Goal: Task Accomplishment & Management: Manage account settings

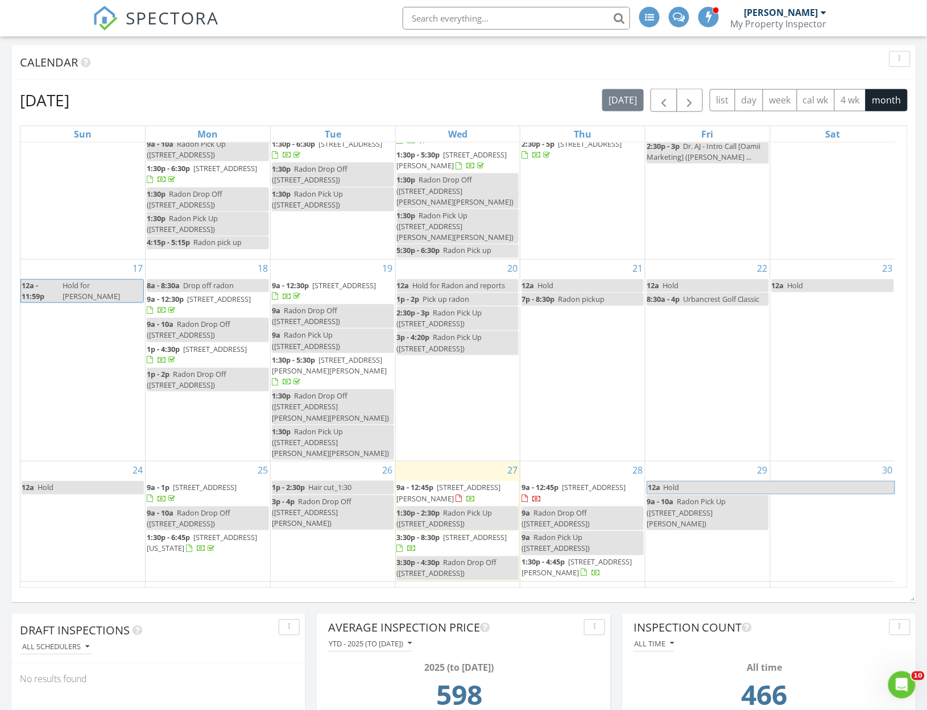
scroll to position [278, 0]
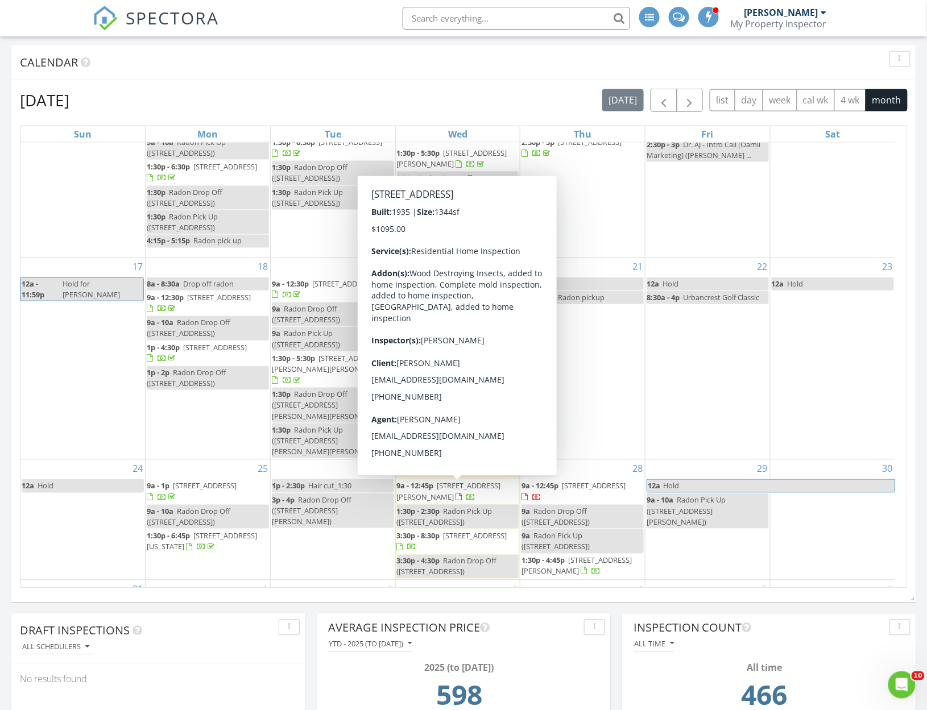
click at [450, 531] on span "231 W Parkwood Ave, Springfield 45506" at bounding box center [476, 536] width 64 height 10
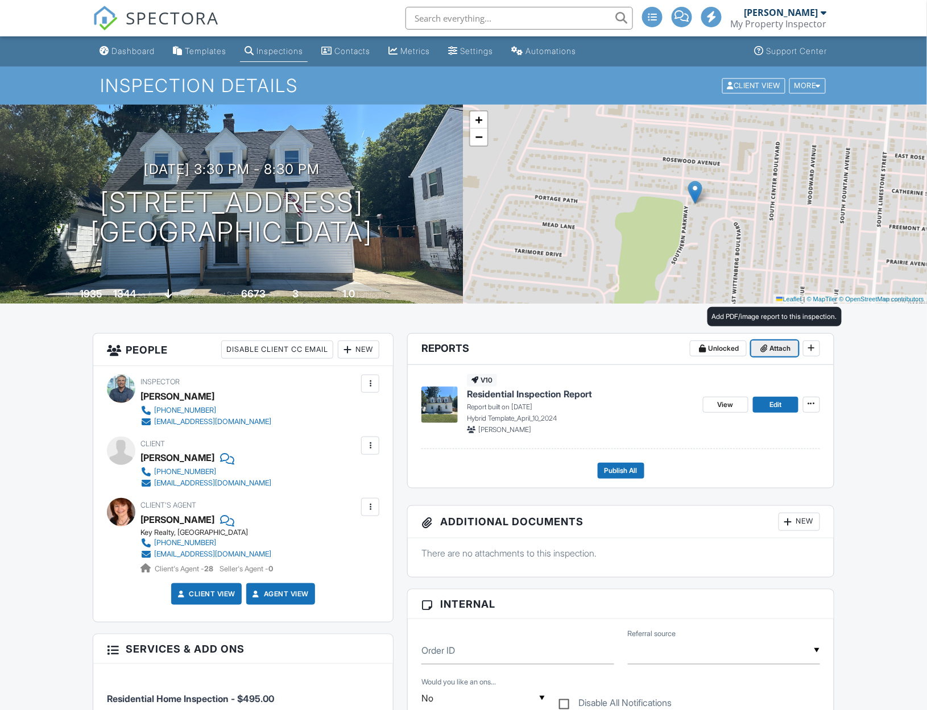
click at [771, 349] on span "Attach" at bounding box center [780, 348] width 21 height 11
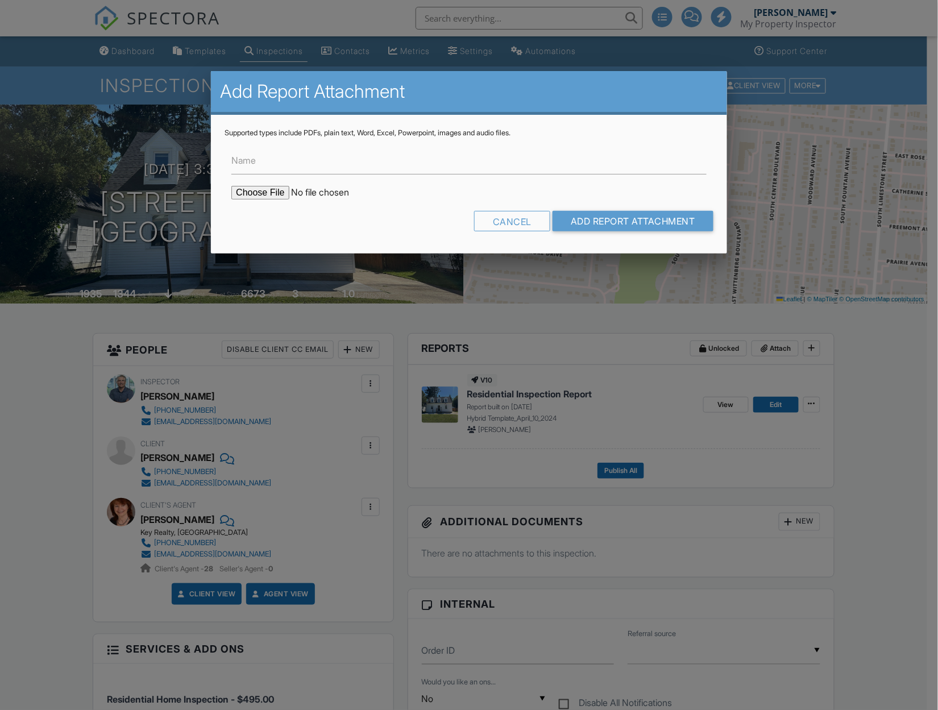
click at [249, 191] on input "file" at bounding box center [327, 193] width 193 height 14
type input "C:\fakepath\NPMA33 WDI Inspection Report_231 West Parkwood_Springfield_D Meurer…"
click at [271, 160] on input "Name" at bounding box center [468, 161] width 475 height 28
type input "WDI Report"
click at [594, 221] on input "Add Report Attachment" at bounding box center [633, 221] width 161 height 20
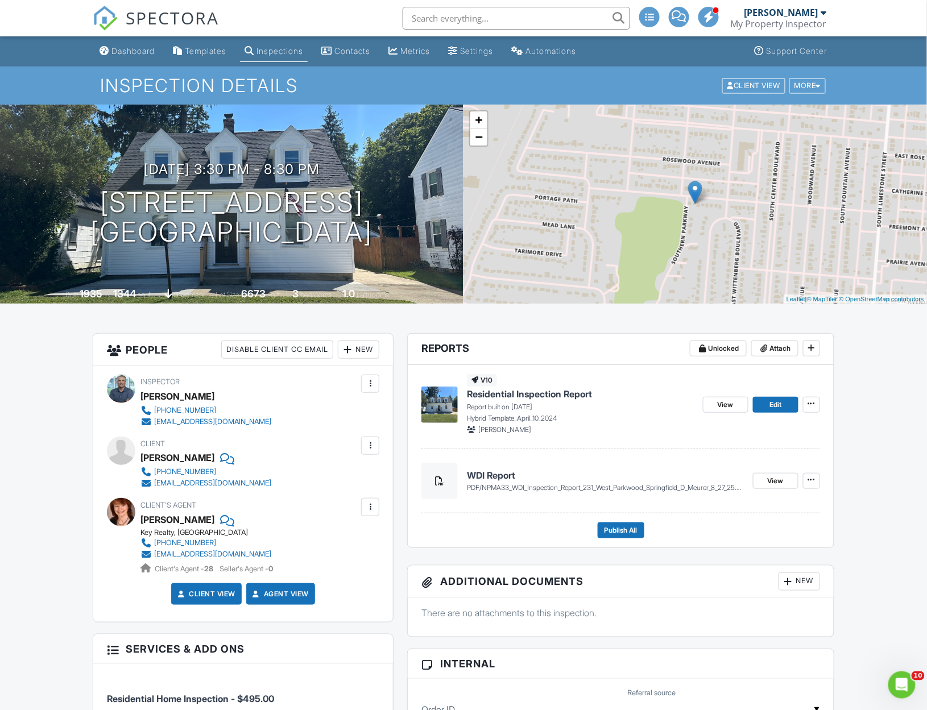
click at [124, 53] on div "Dashboard" at bounding box center [132, 51] width 43 height 10
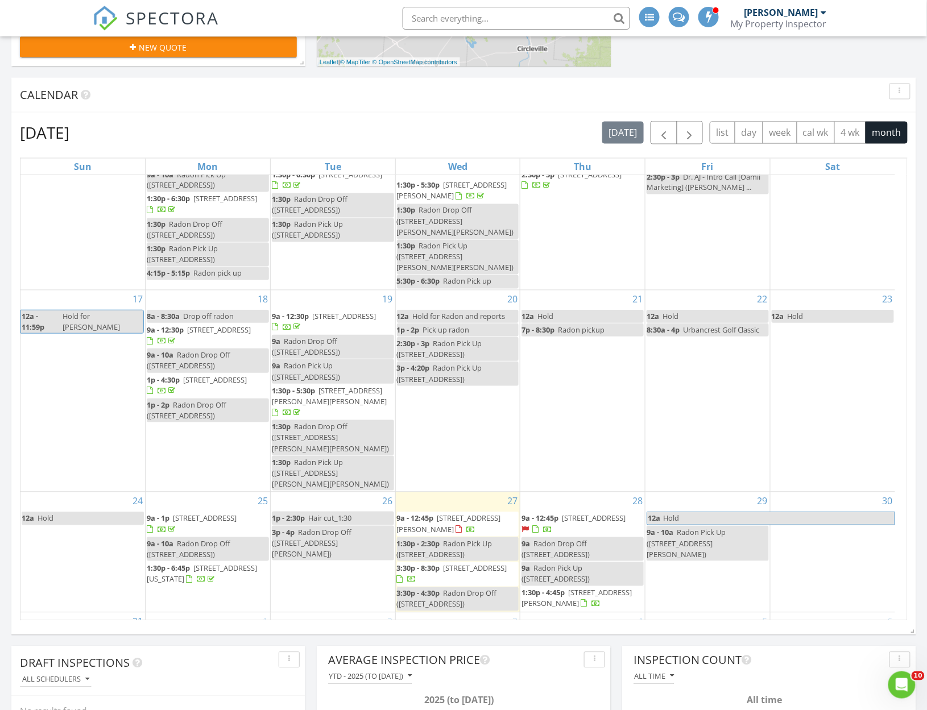
scroll to position [597, 0]
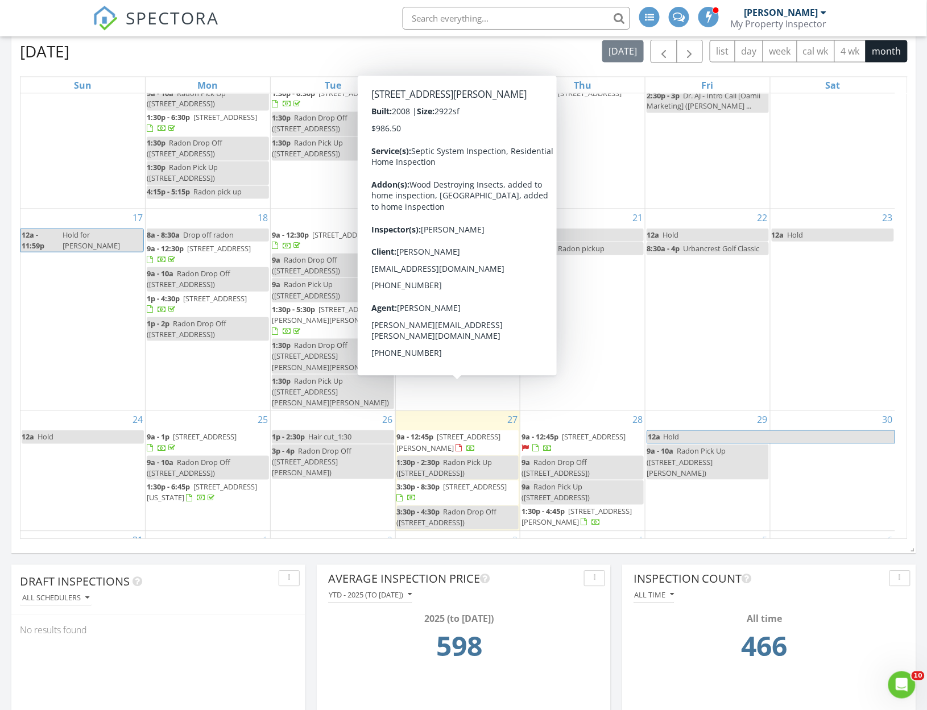
click at [452, 432] on span "14369 Downing Rd, Hartford 43013" at bounding box center [449, 442] width 104 height 21
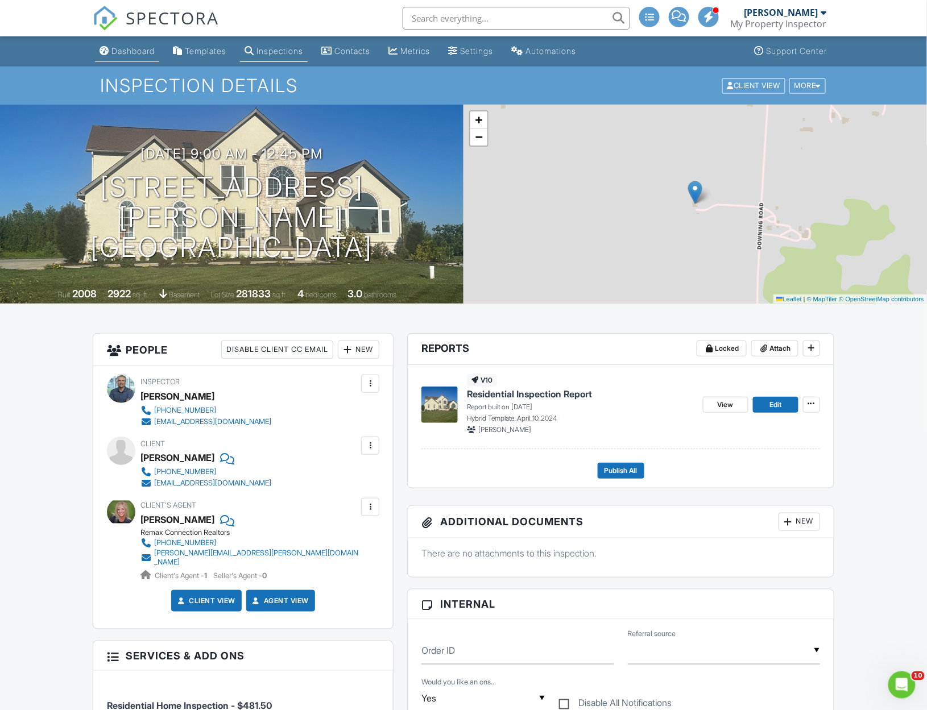
click at [130, 48] on div "Dashboard" at bounding box center [132, 51] width 43 height 10
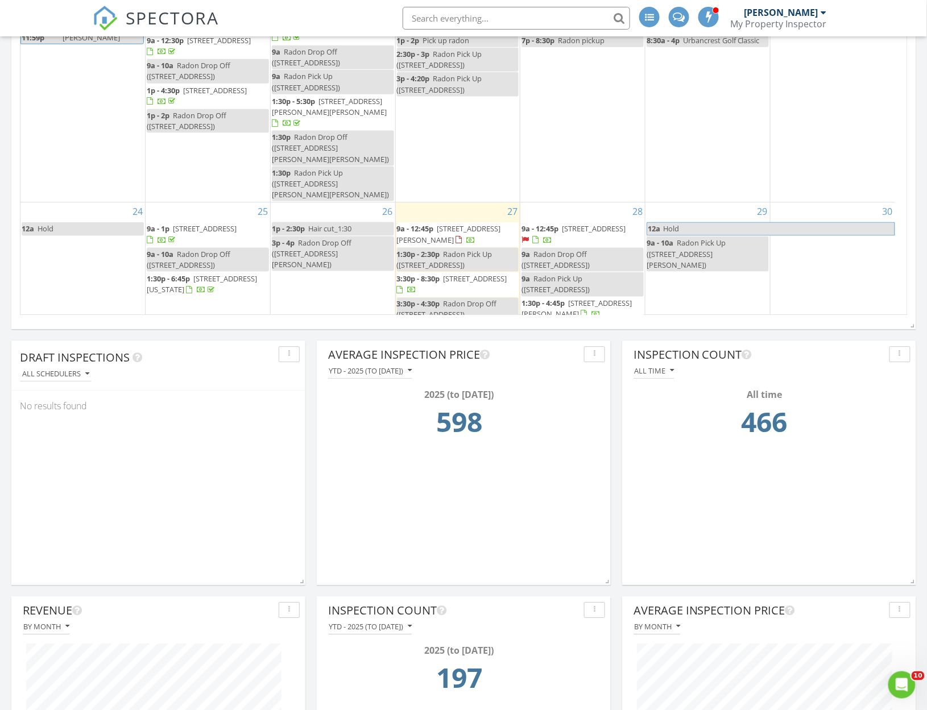
scroll to position [278, 0]
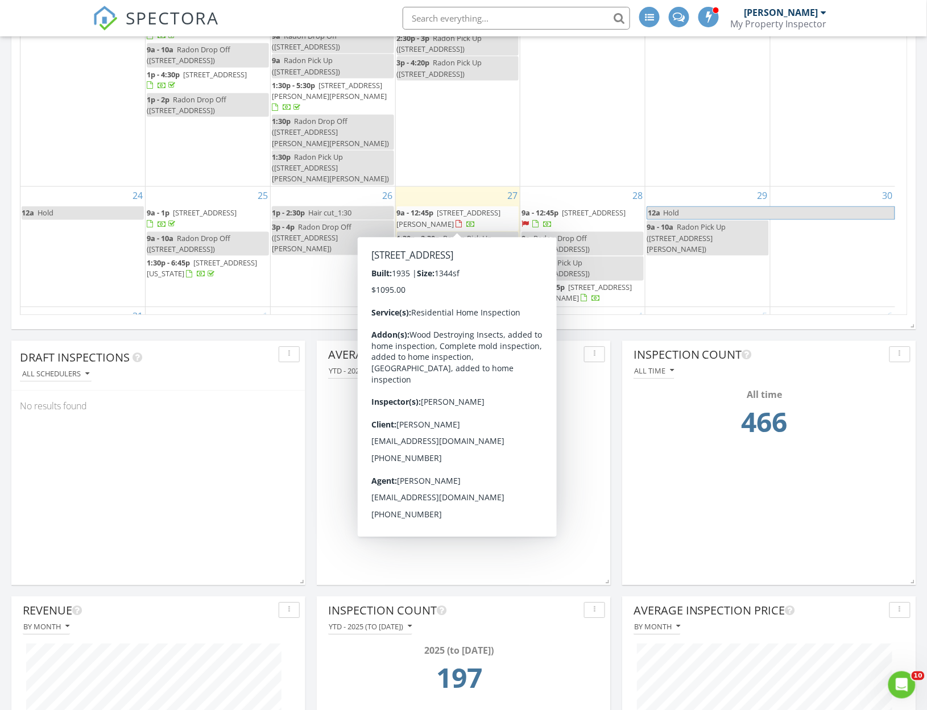
click at [460, 257] on span "231 W Parkwood Ave, Springfield 45506" at bounding box center [476, 262] width 64 height 10
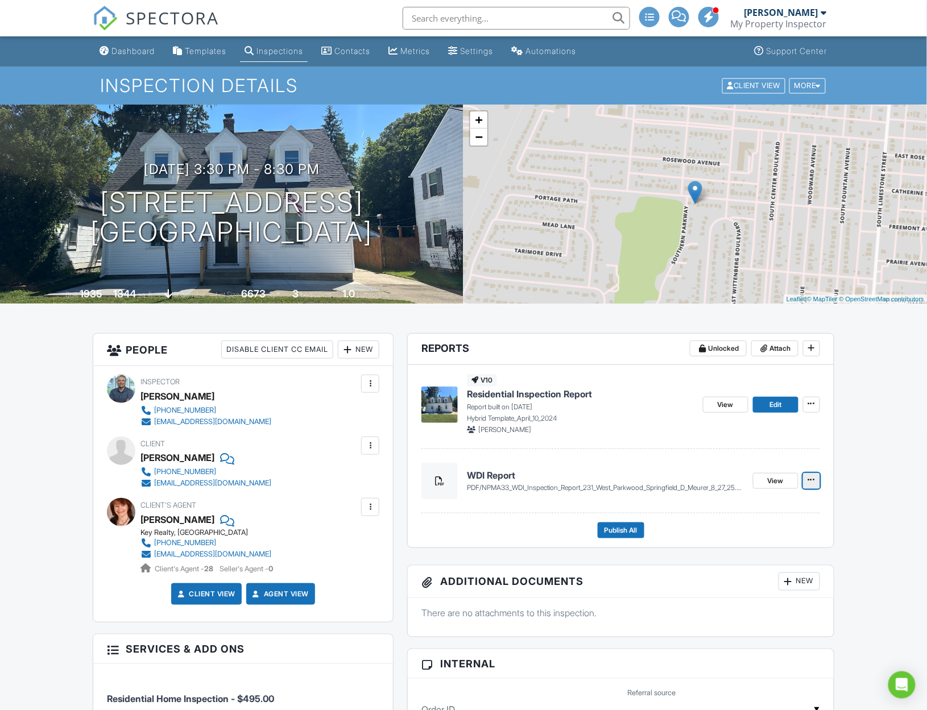
click at [809, 483] on icon at bounding box center [811, 479] width 7 height 11
click at [729, 512] on input "Delete" at bounding box center [755, 513] width 116 height 26
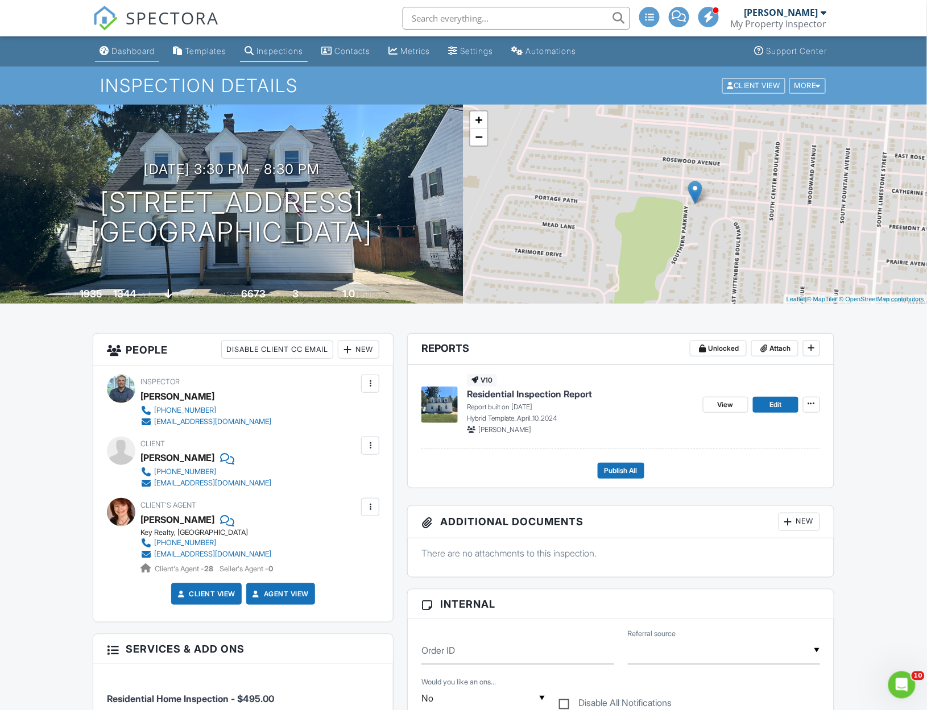
click at [139, 45] on link "Dashboard" at bounding box center [127, 51] width 64 height 21
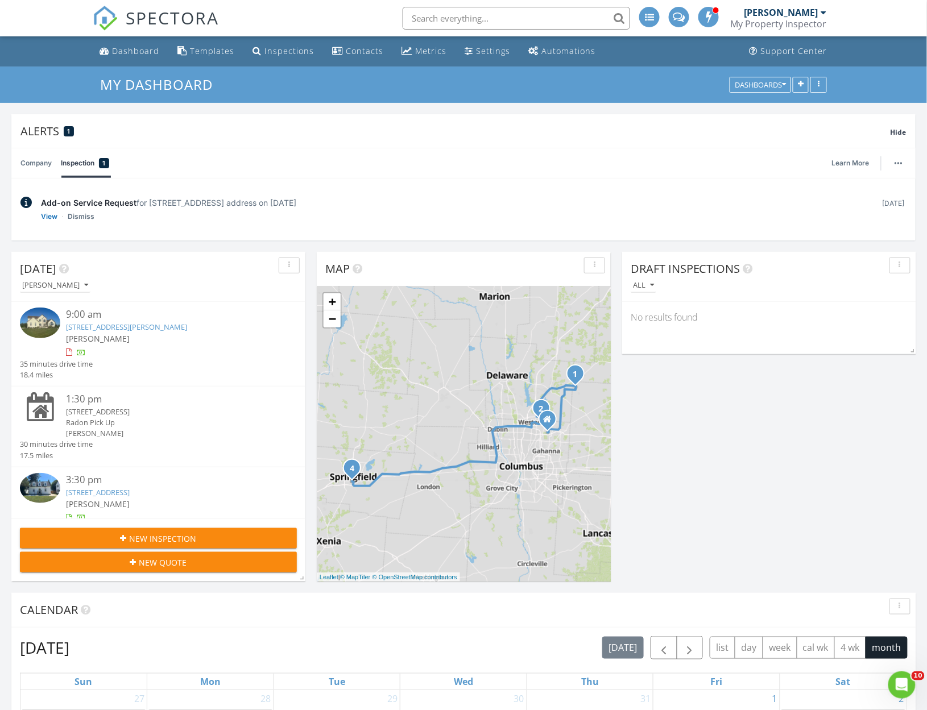
click at [119, 328] on link "14369 Downing Rd, Hartford, OH 43013" at bounding box center [126, 327] width 121 height 10
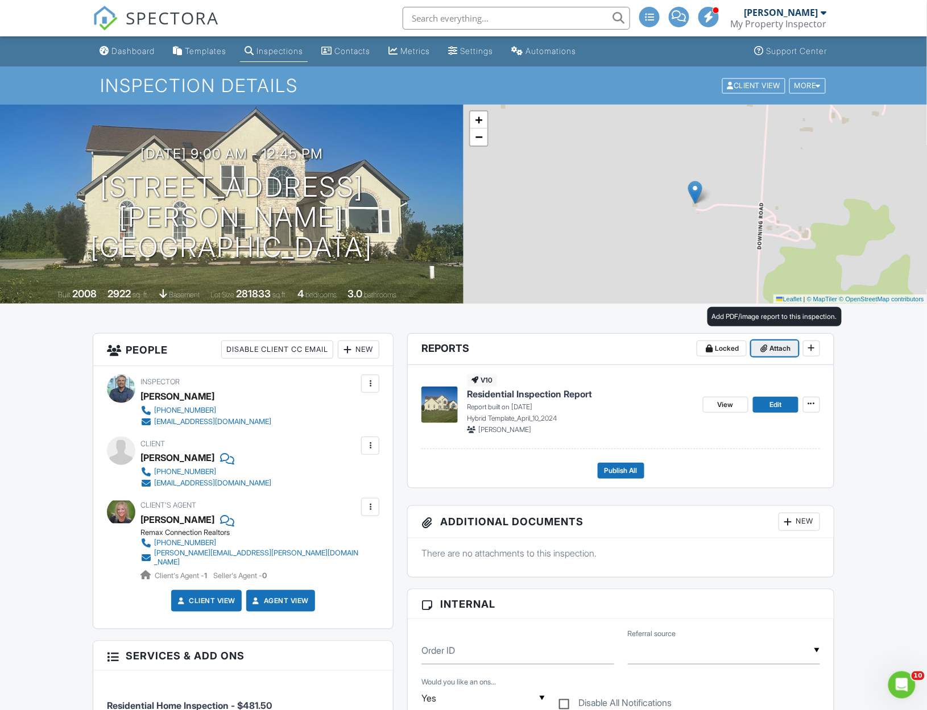
click at [763, 346] on icon at bounding box center [764, 348] width 7 height 11
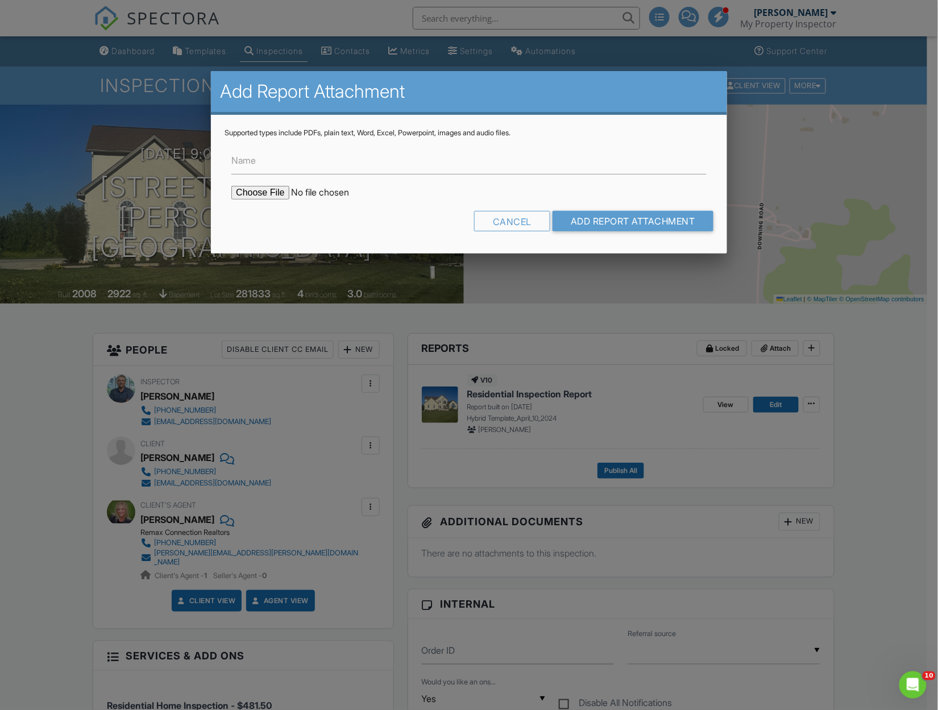
click at [253, 192] on input "file" at bounding box center [327, 193] width 193 height 14
type input "C:\fakepath\NPMA33 Inspection Report_14369 Downing Road_Hartford_K Poling_8_27_…"
click at [264, 164] on input "Name" at bounding box center [468, 161] width 475 height 28
type input "WDI Report"
click at [619, 223] on input "Add Report Attachment" at bounding box center [633, 221] width 161 height 20
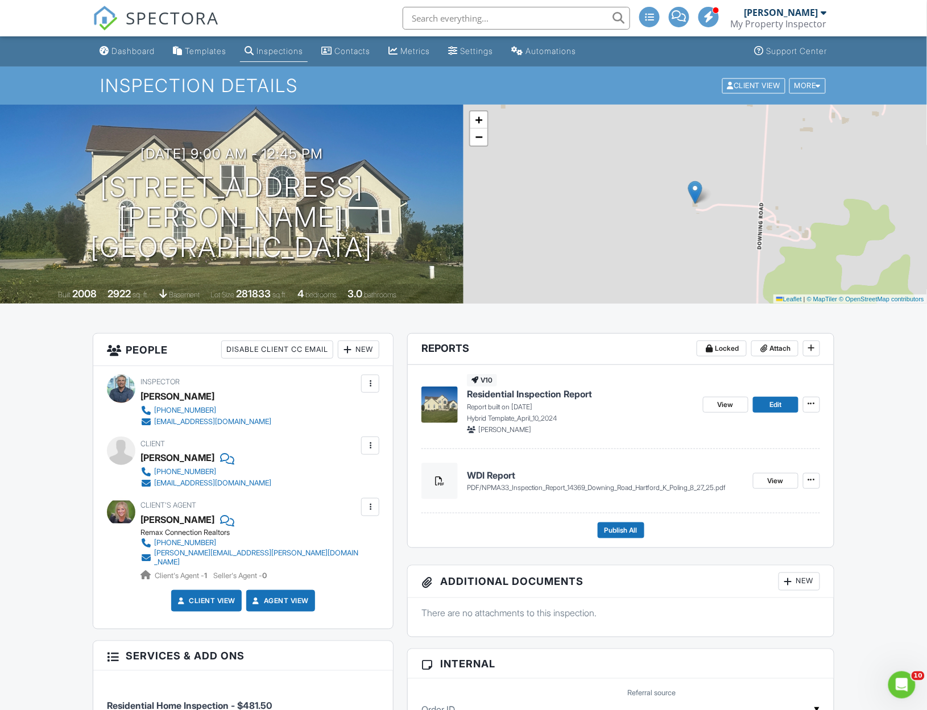
click at [130, 48] on div "Dashboard" at bounding box center [132, 51] width 43 height 10
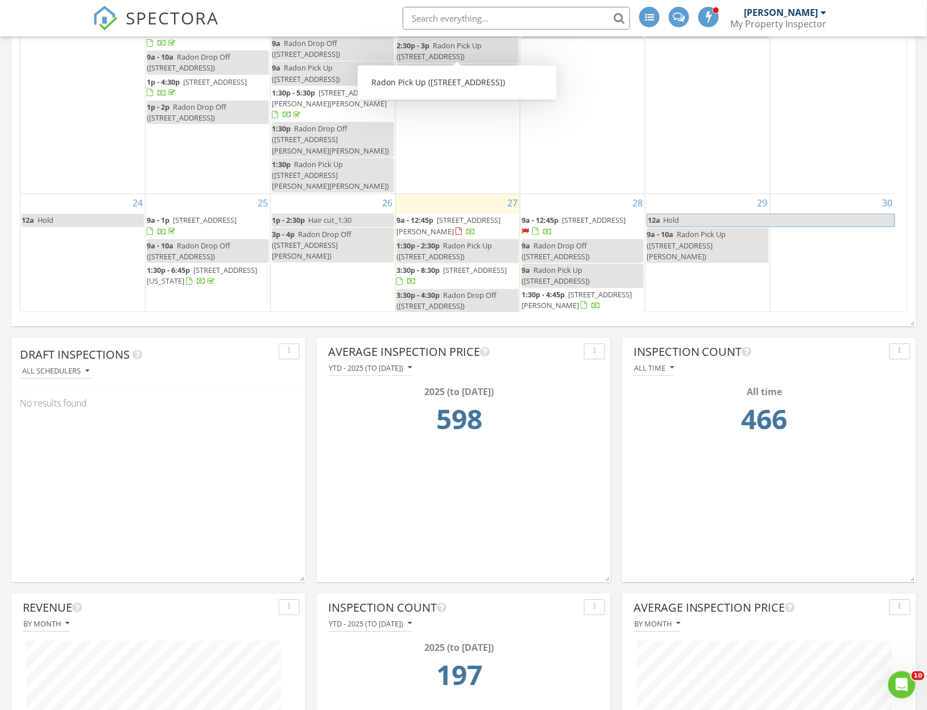
scroll to position [278, 0]
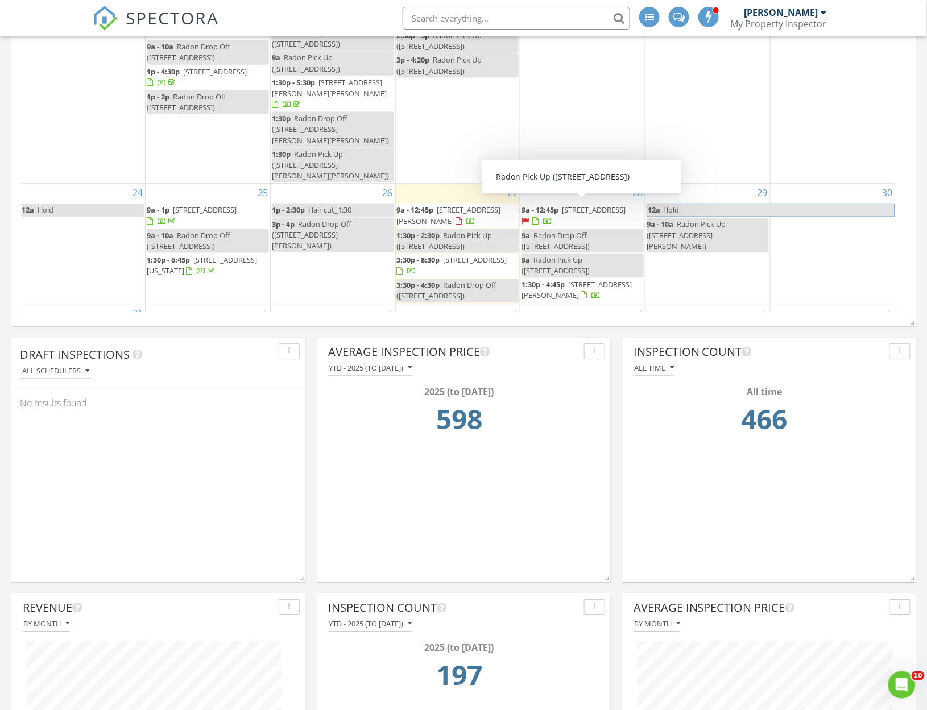
click at [569, 204] on span "2520 Northridge Rd, Alexandria 43001" at bounding box center [594, 209] width 64 height 10
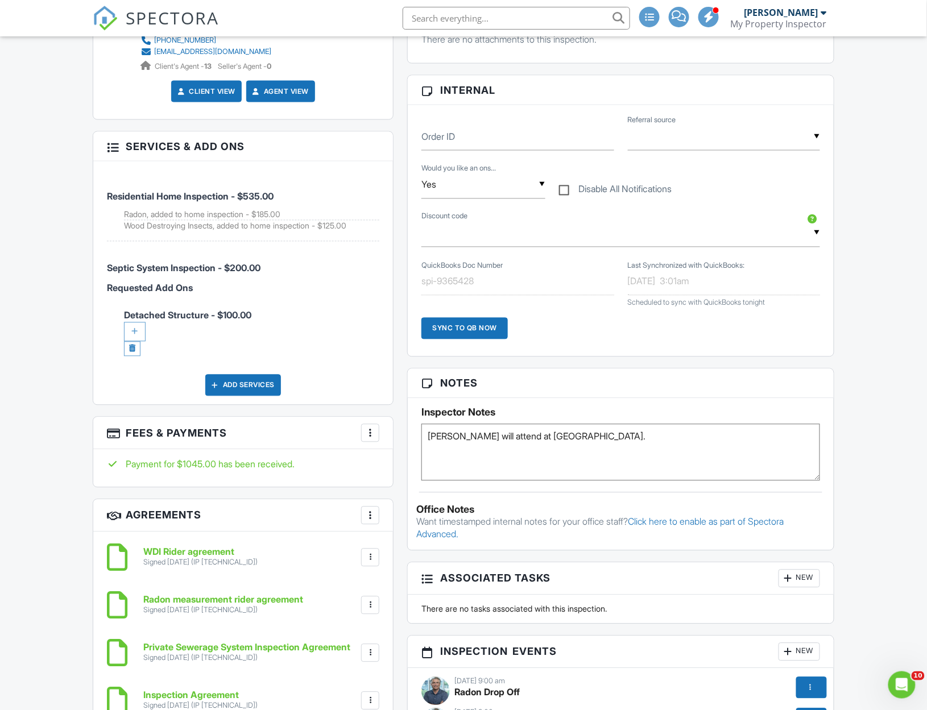
scroll to position [597, 0]
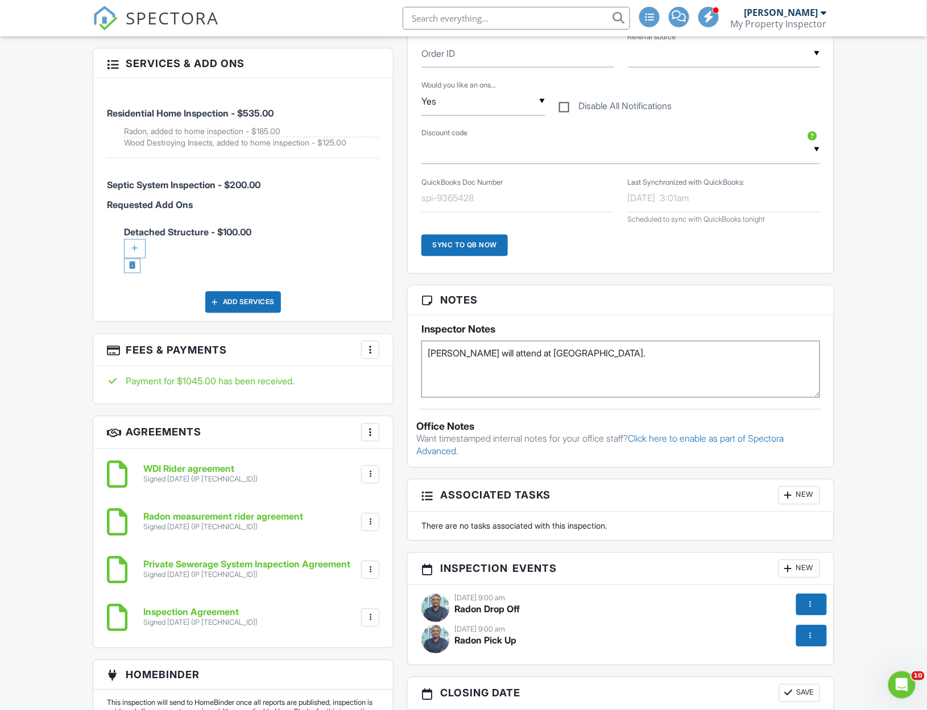
click at [367, 353] on div at bounding box center [370, 350] width 11 height 11
click at [414, 442] on li "View Invoice" at bounding box center [427, 442] width 119 height 28
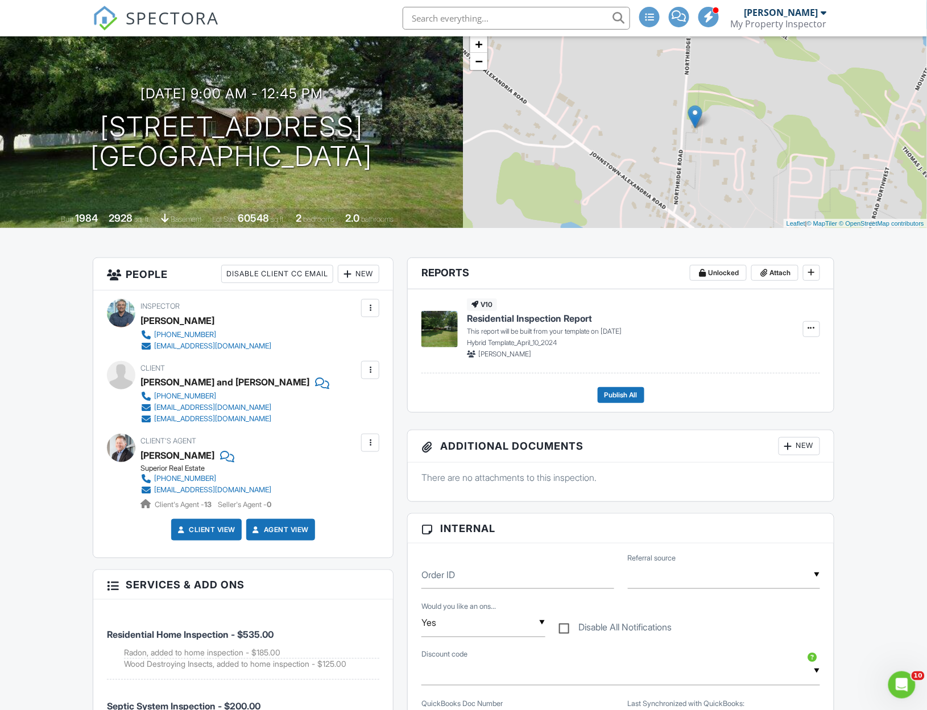
scroll to position [0, 0]
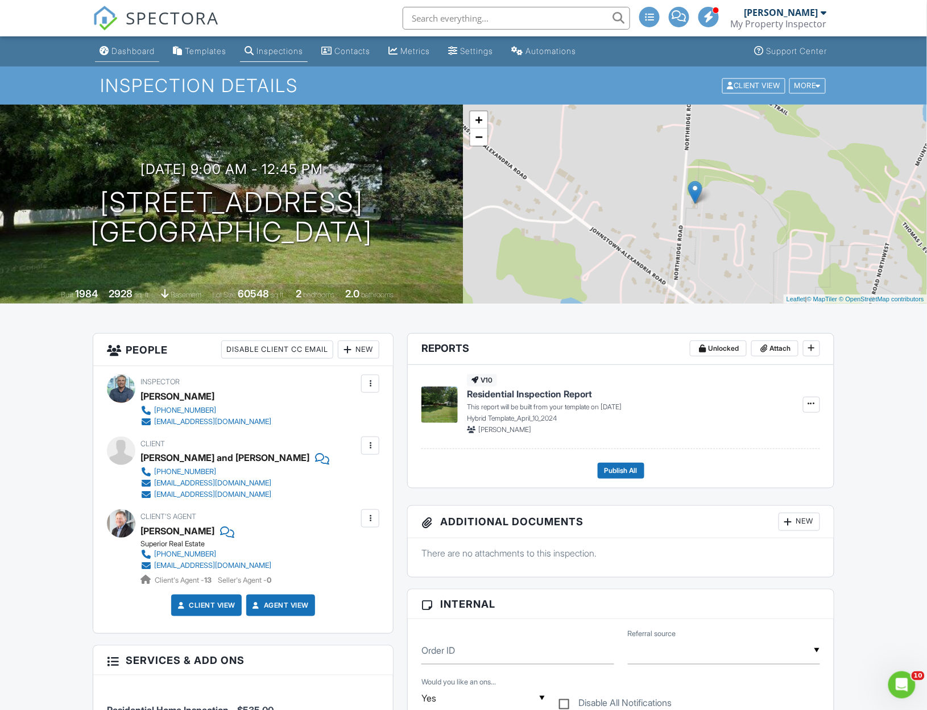
click at [119, 52] on div "Dashboard" at bounding box center [132, 51] width 43 height 10
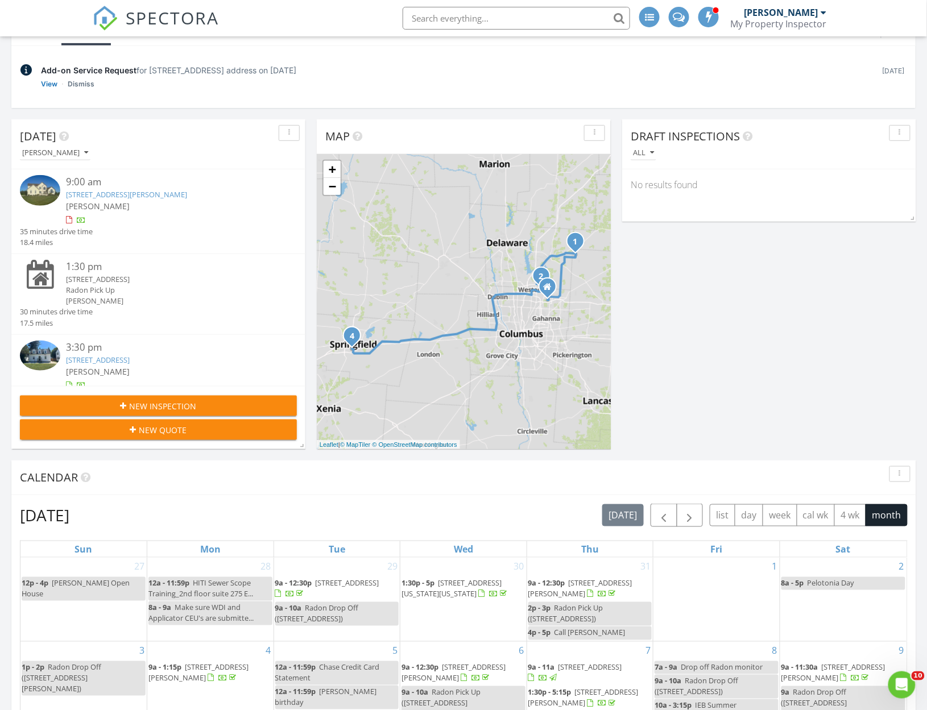
scroll to position [151, 0]
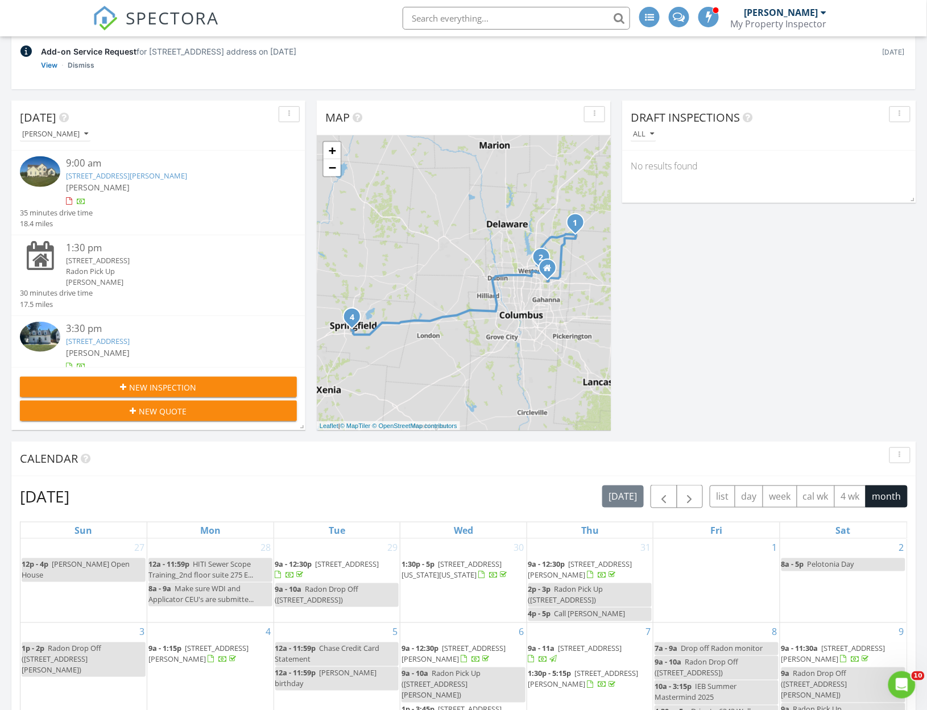
click at [130, 342] on link "231 W Parkwood Ave, Springfield, OH 45506" at bounding box center [98, 341] width 64 height 10
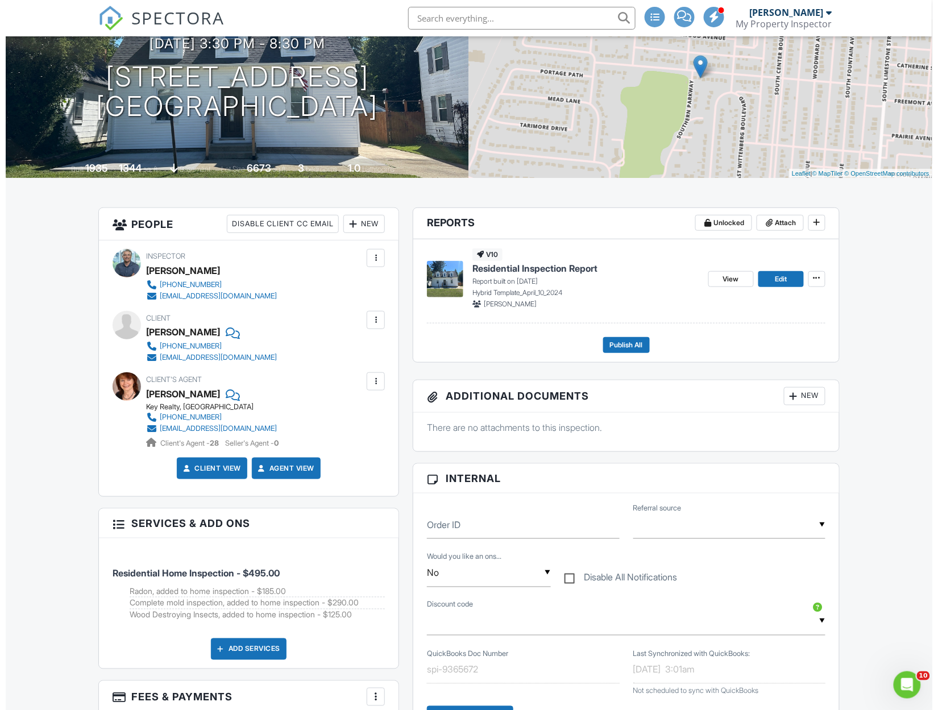
scroll to position [151, 0]
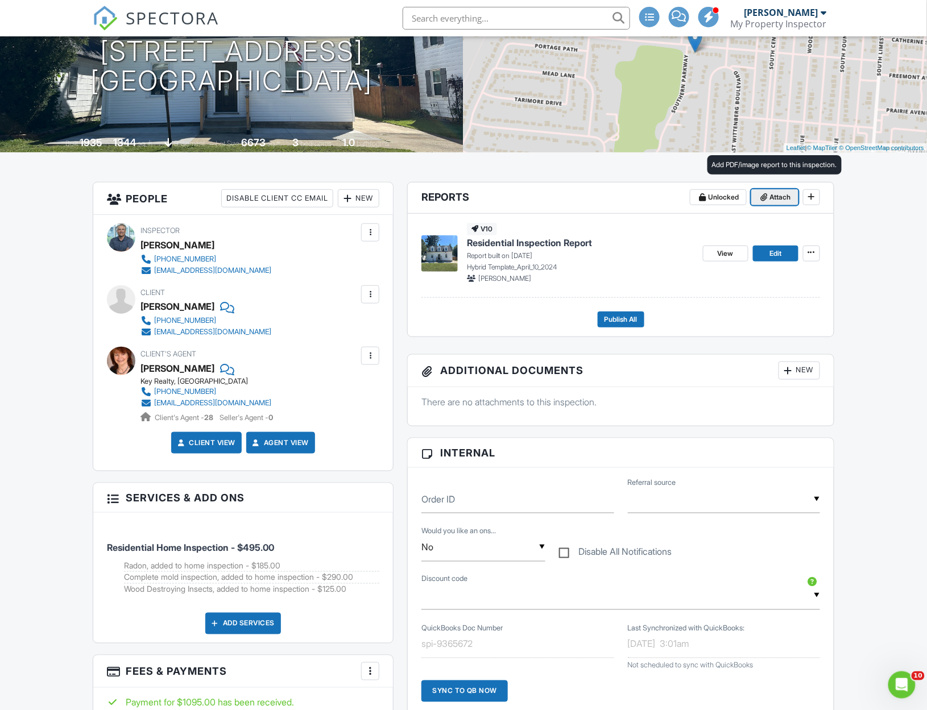
click at [777, 196] on span "Attach" at bounding box center [780, 197] width 21 height 11
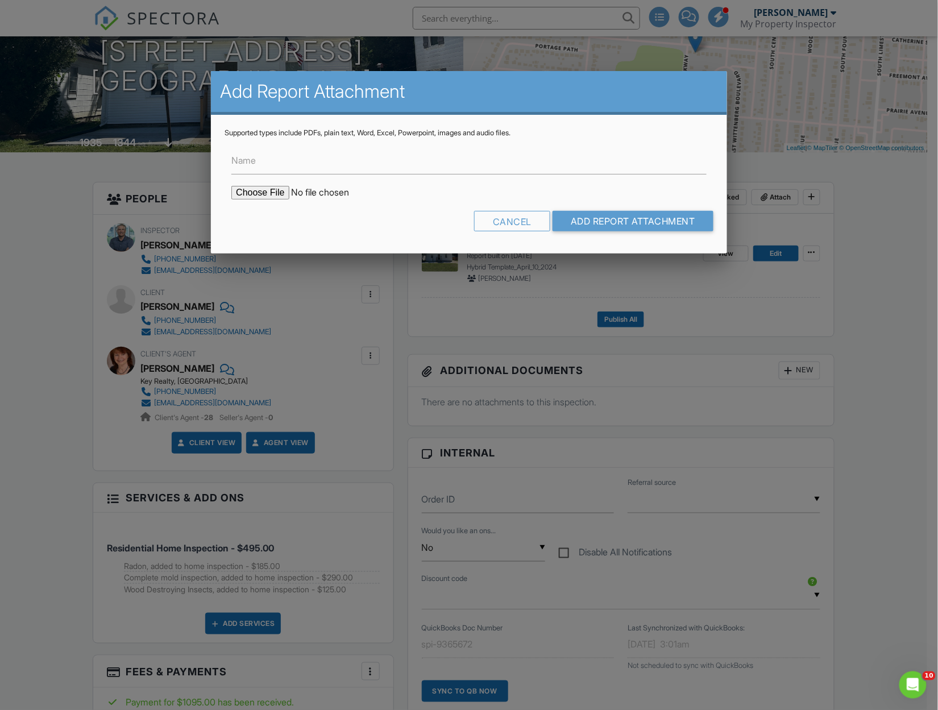
click at [235, 188] on input "file" at bounding box center [327, 193] width 193 height 14
type input "C:\fakepath\NPMA33 WDI Inspection Report_231 [GEOGRAPHIC_DATA] Meurer_8_27_25.p…"
click at [245, 164] on label "Name" at bounding box center [243, 160] width 24 height 13
click at [245, 164] on input "Name" at bounding box center [468, 161] width 475 height 28
click at [256, 163] on input "Name" at bounding box center [468, 161] width 475 height 28
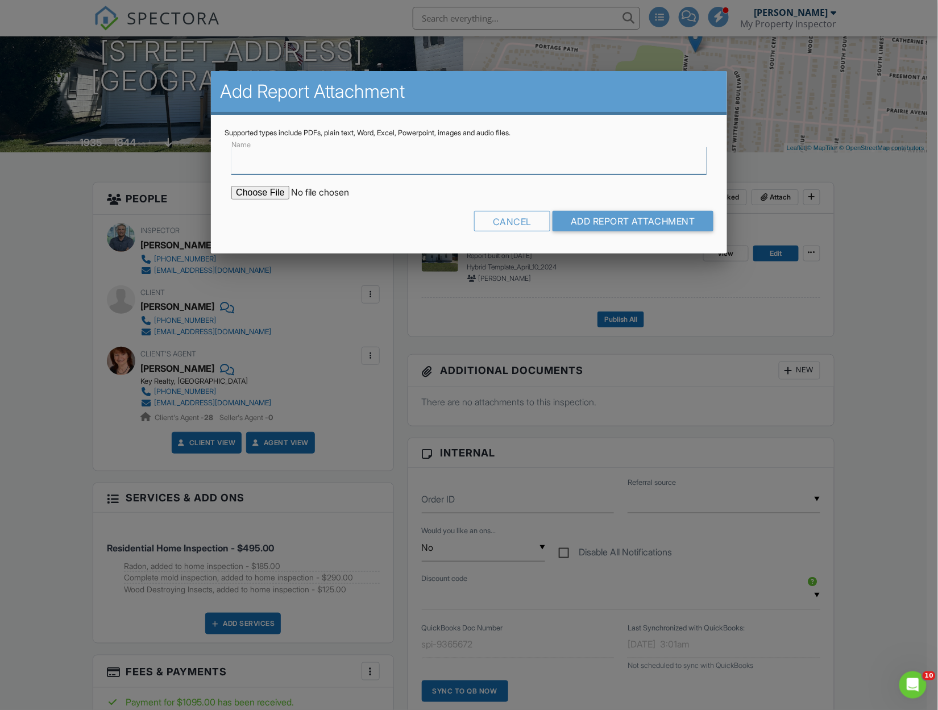
type input "WDI Report"
click at [654, 221] on input "Add Report Attachment" at bounding box center [633, 221] width 161 height 20
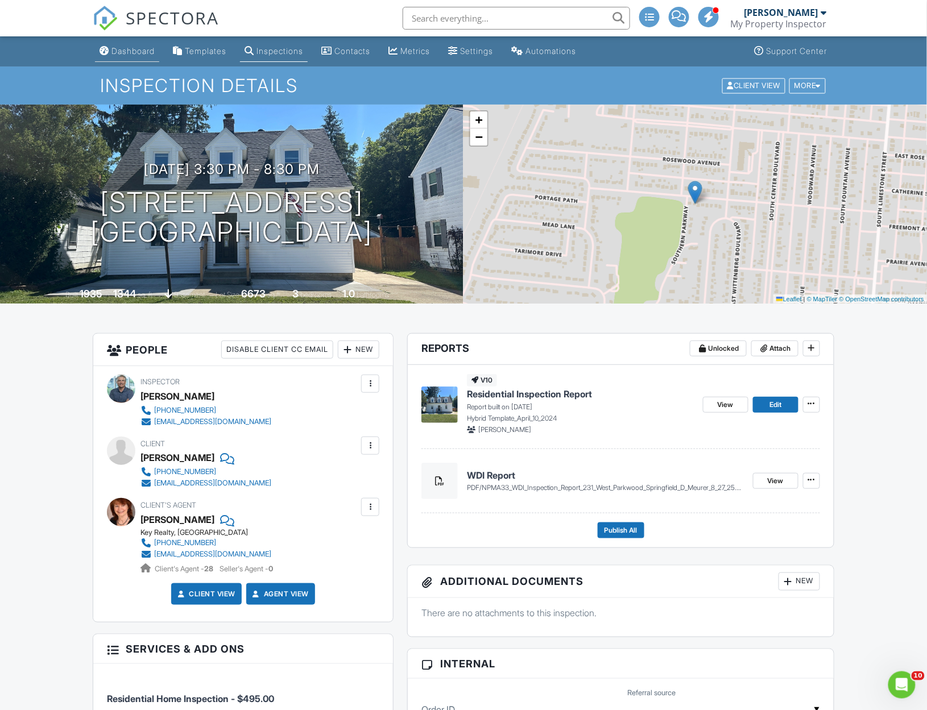
click at [128, 52] on div "Dashboard" at bounding box center [132, 51] width 43 height 10
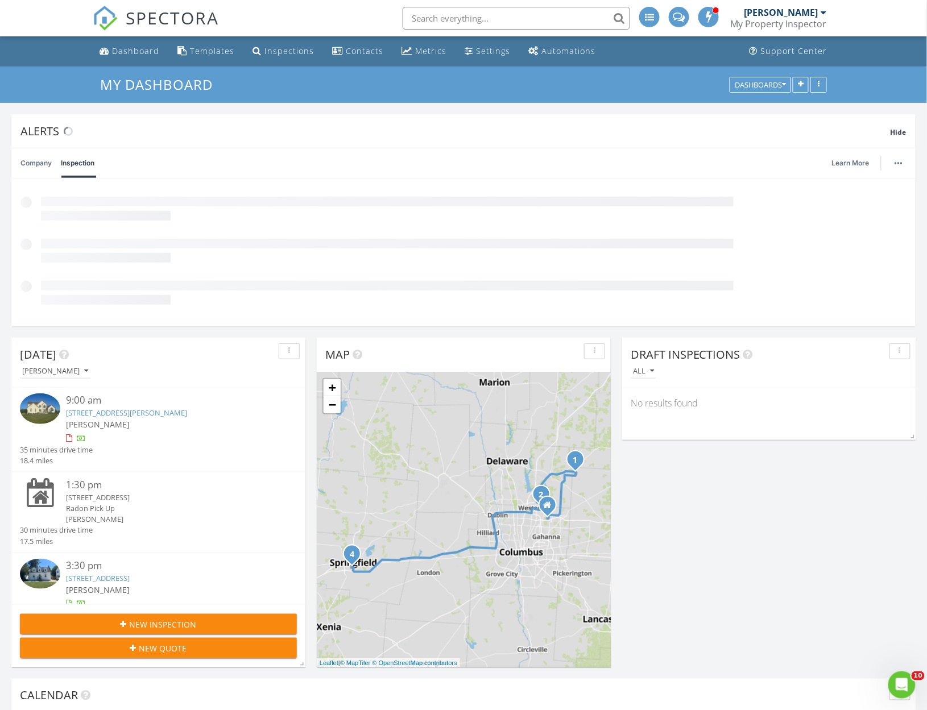
click at [109, 415] on link "14369 Downing Rd, Hartford, OH 43013" at bounding box center [126, 413] width 121 height 10
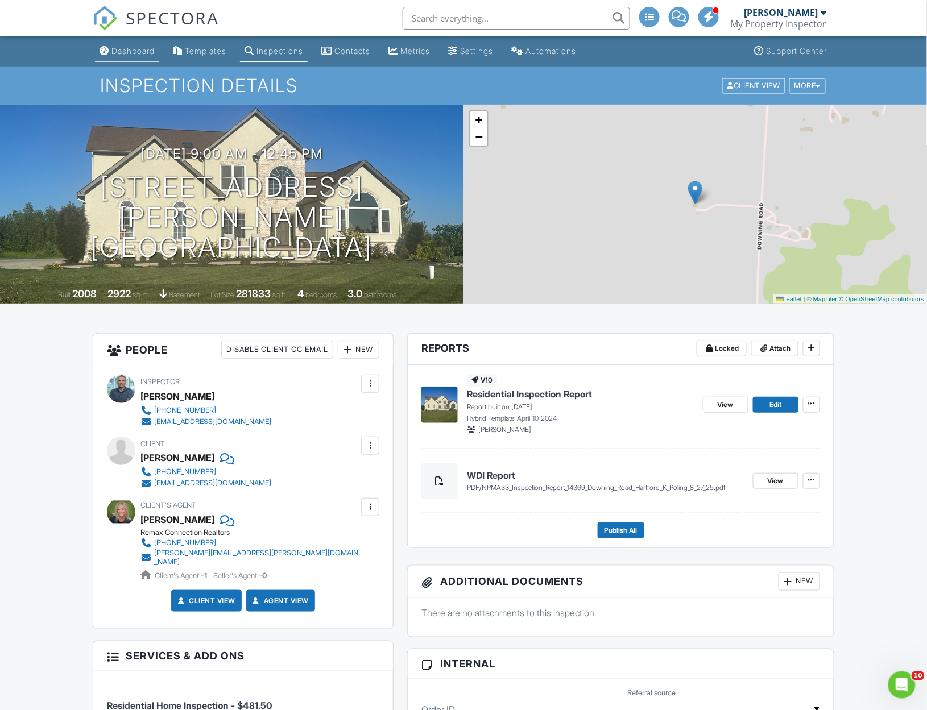
click at [119, 50] on div "Dashboard" at bounding box center [132, 51] width 43 height 10
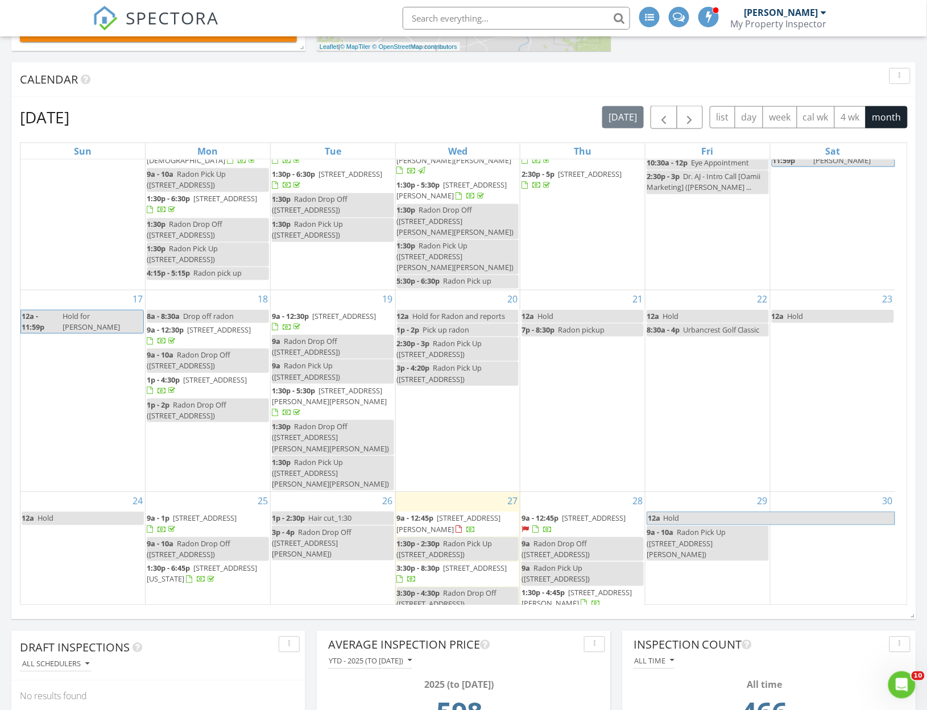
scroll to position [278, 0]
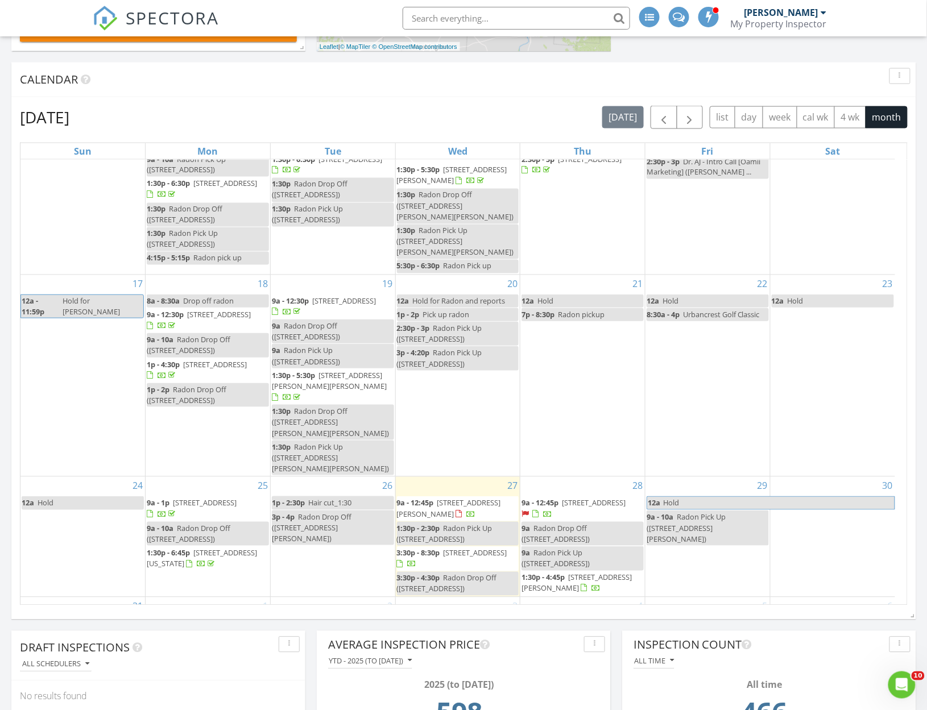
click at [574, 498] on span "2520 Northridge Rd, Alexandria 43001" at bounding box center [594, 503] width 64 height 10
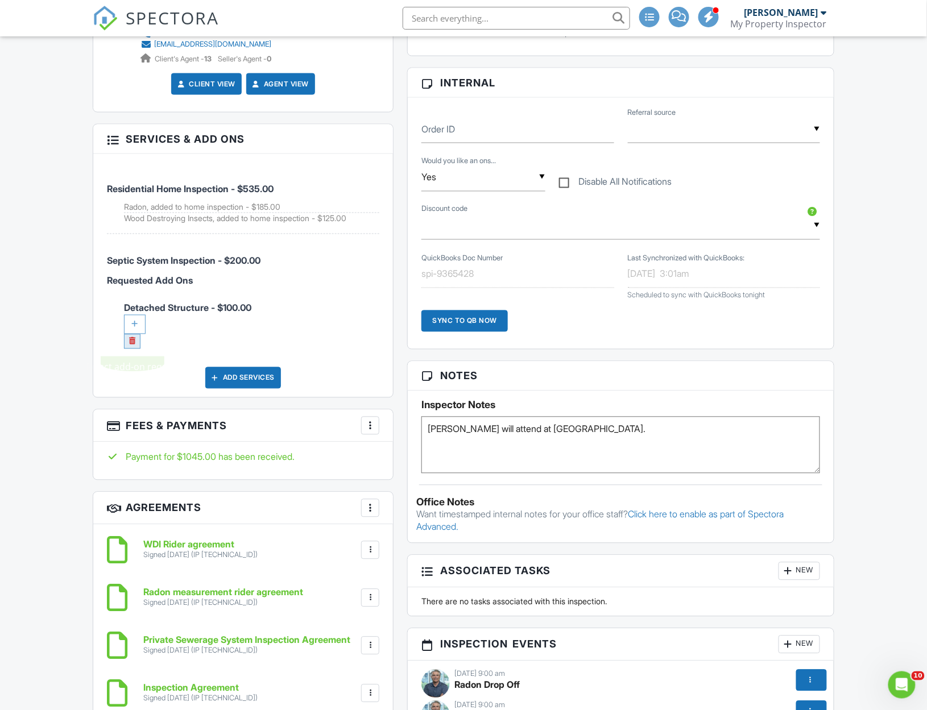
click at [126, 344] on link at bounding box center [132, 341] width 16 height 15
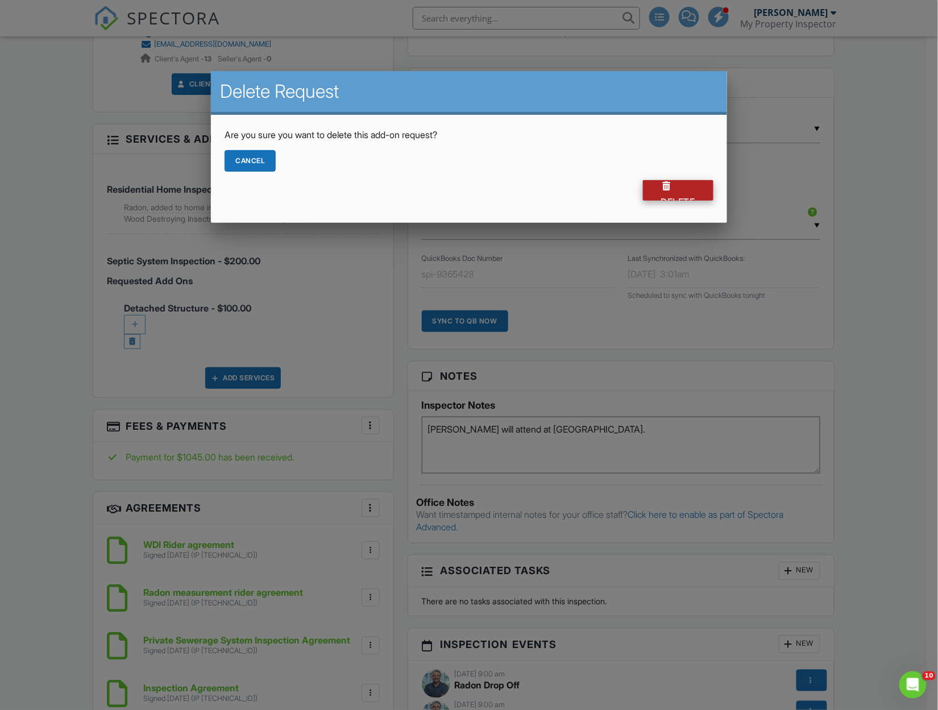
click at [677, 183] on div "Delete" at bounding box center [678, 190] width 71 height 20
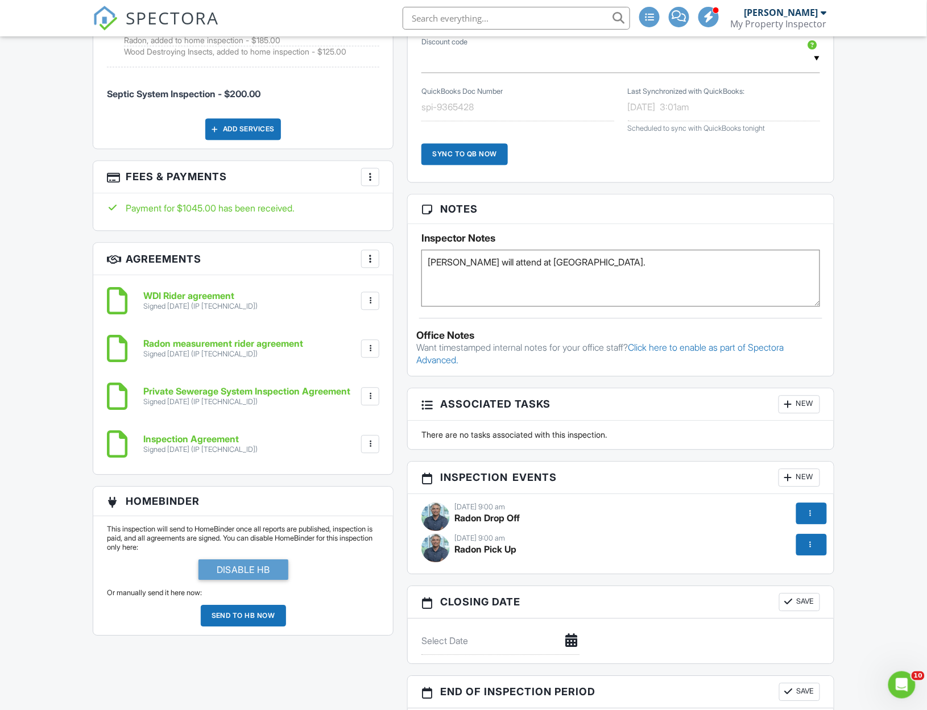
click at [371, 177] on div at bounding box center [370, 177] width 11 height 11
click at [401, 272] on li "View Invoice" at bounding box center [427, 269] width 119 height 28
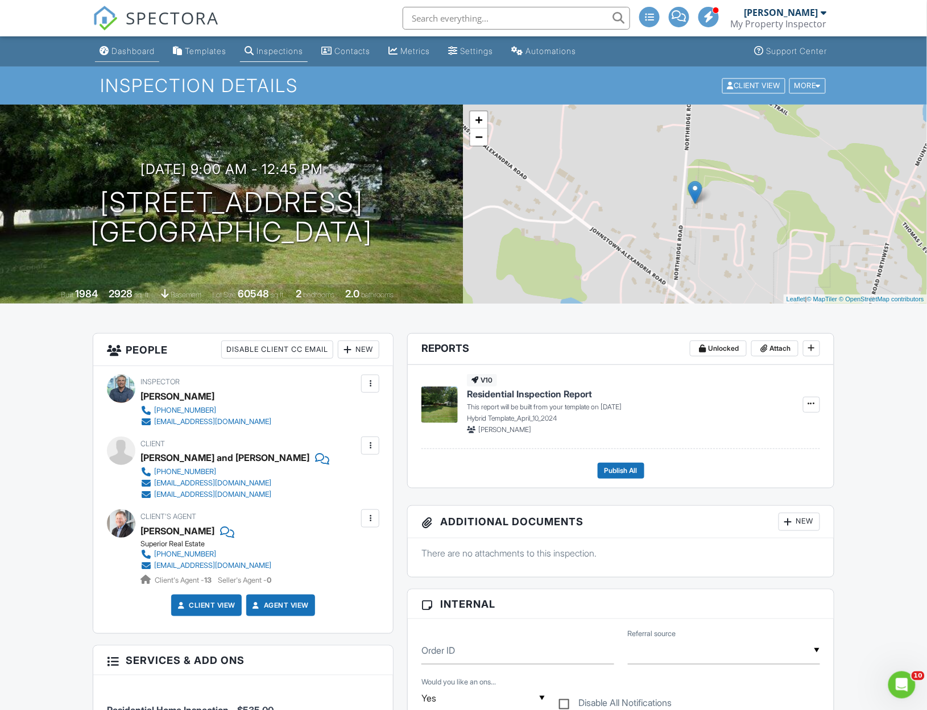
click at [114, 53] on div "Dashboard" at bounding box center [132, 51] width 43 height 10
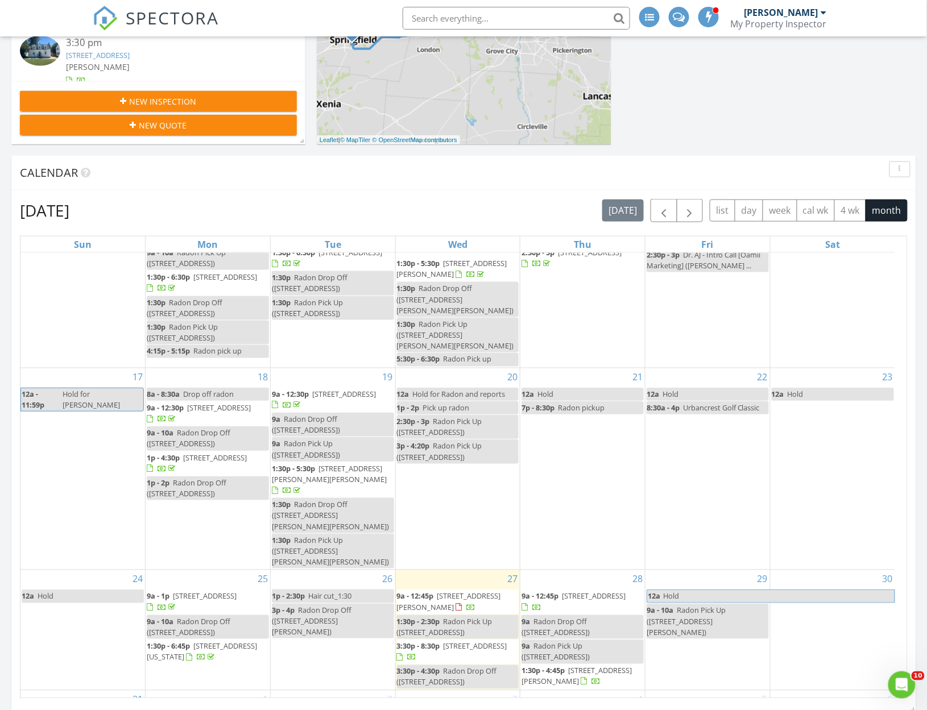
scroll to position [455, 0]
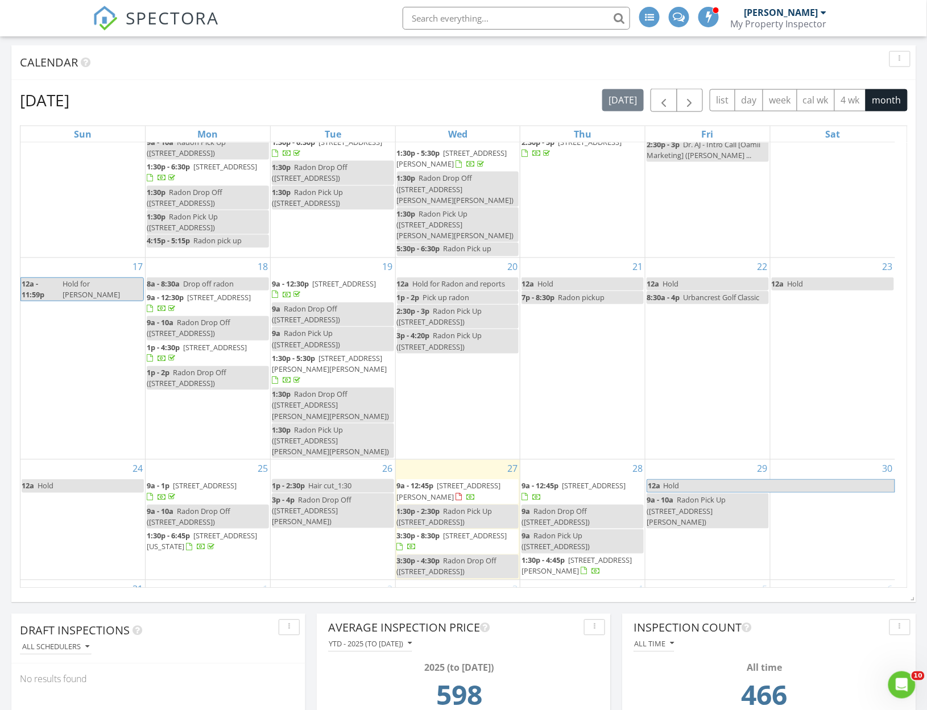
click at [205, 481] on span "87 N Spring Rd, Westerville 43081" at bounding box center [205, 486] width 64 height 10
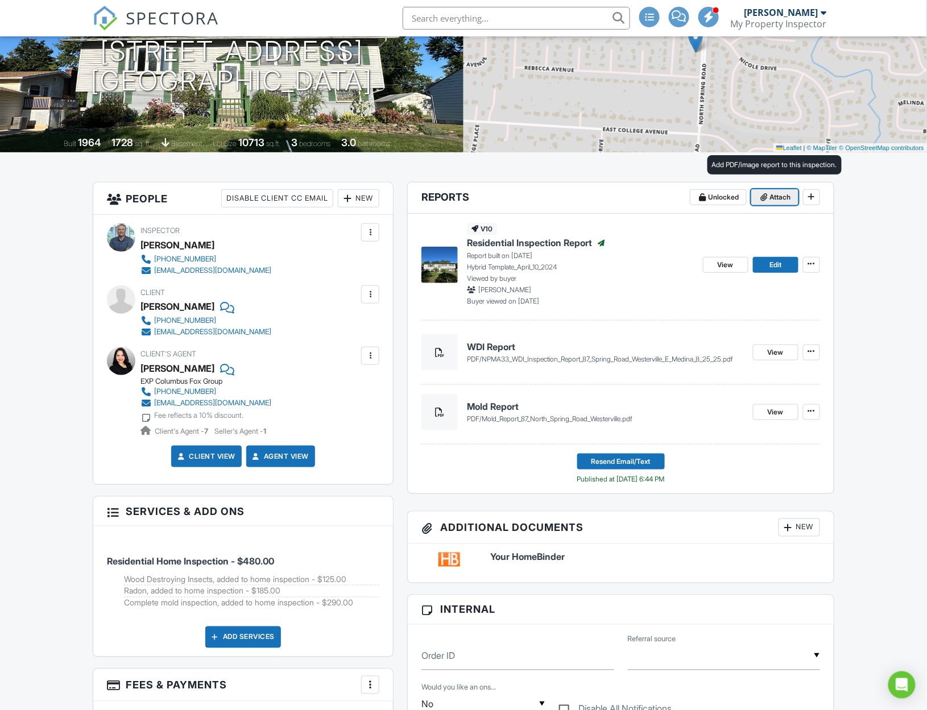
click at [770, 201] on span "Attach" at bounding box center [780, 197] width 21 height 11
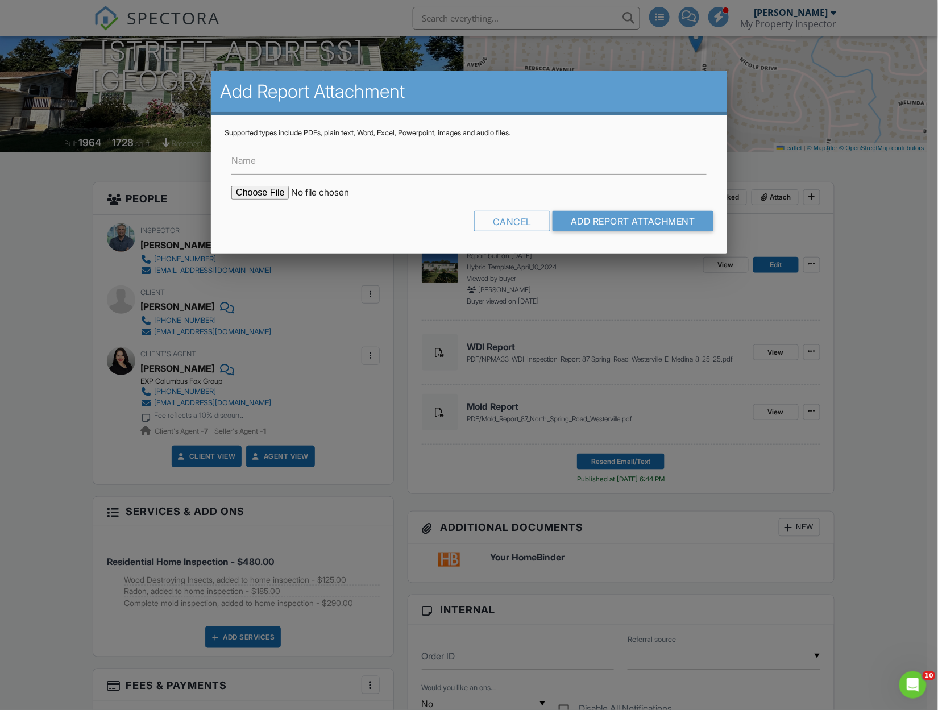
click at [254, 192] on input "file" at bounding box center [327, 193] width 193 height 14
type input "C:\fakepath\RP22302090002_25Aug25_0859_87 N Spring Rd_Westerville_E Medina_8_27…"
click at [295, 167] on input "Name" at bounding box center [468, 161] width 475 height 28
type input "Radon Report"
click at [605, 218] on input "Add Report Attachment" at bounding box center [633, 221] width 161 height 20
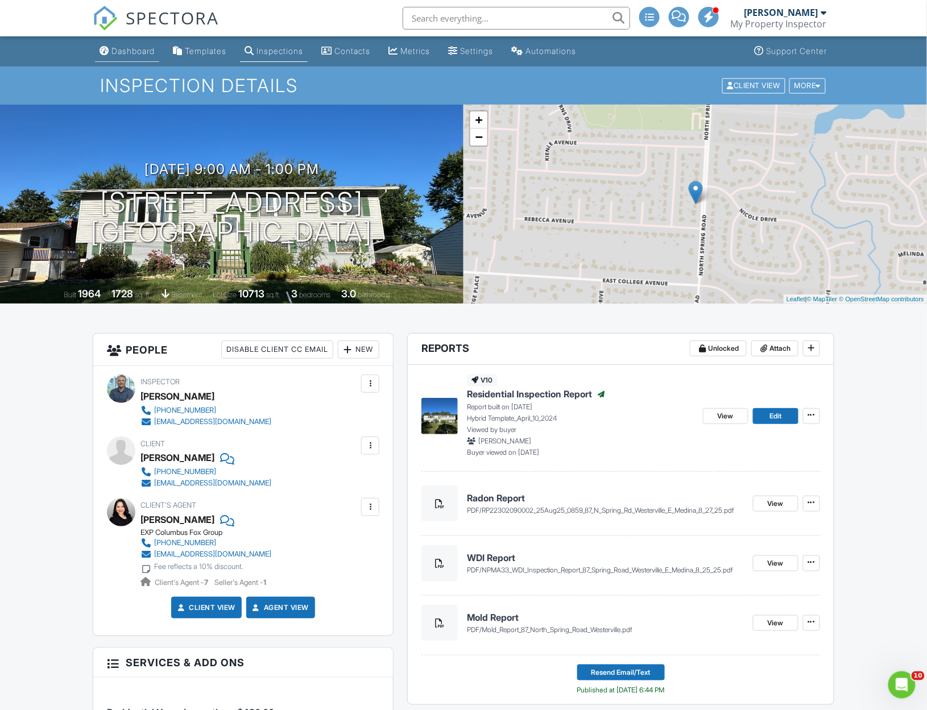
click at [124, 46] on div "Dashboard" at bounding box center [132, 51] width 43 height 10
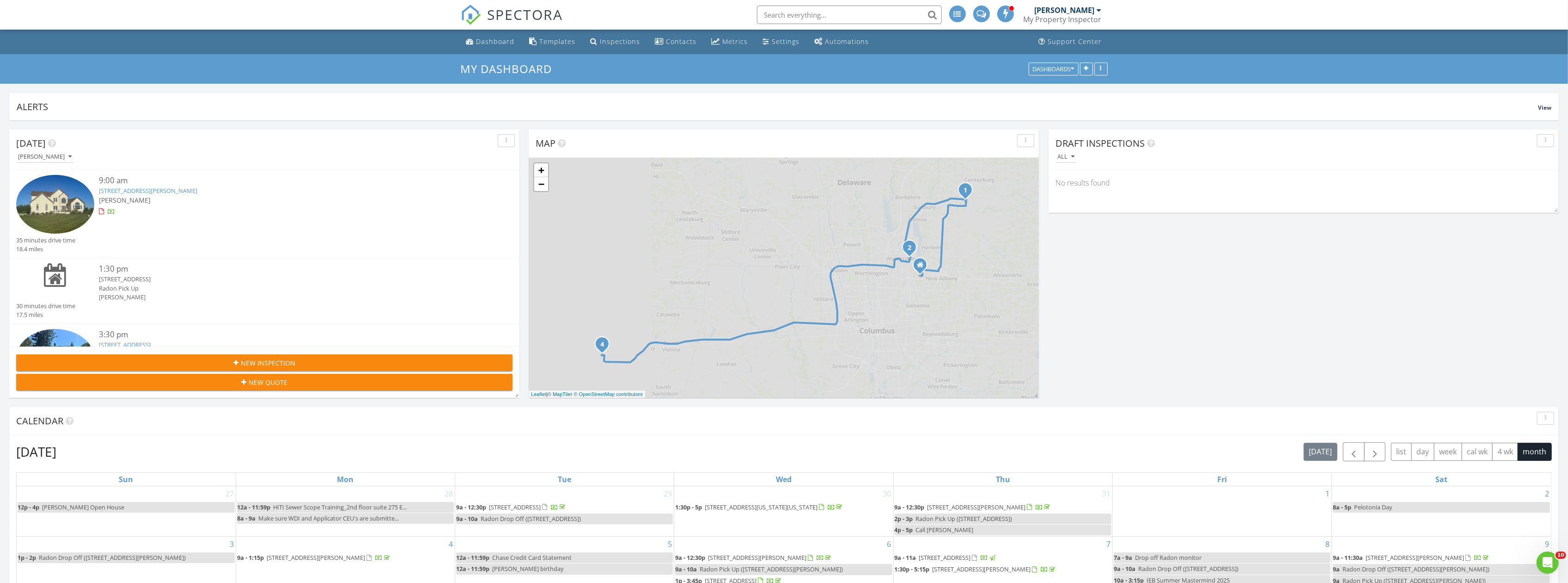
click at [149, 193] on link "14369 Downing Rd, Hartford, OH 43013" at bounding box center [148, 190] width 98 height 8
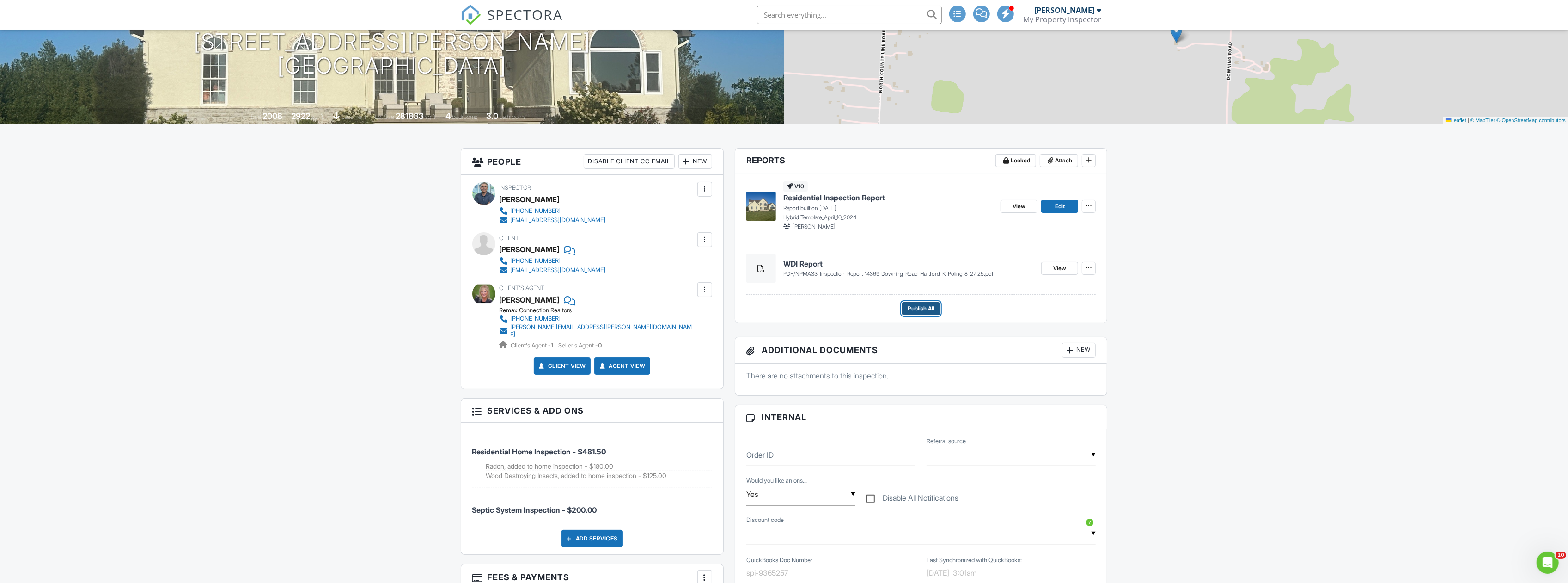
click at [917, 310] on span "Publish All" at bounding box center [920, 308] width 27 height 9
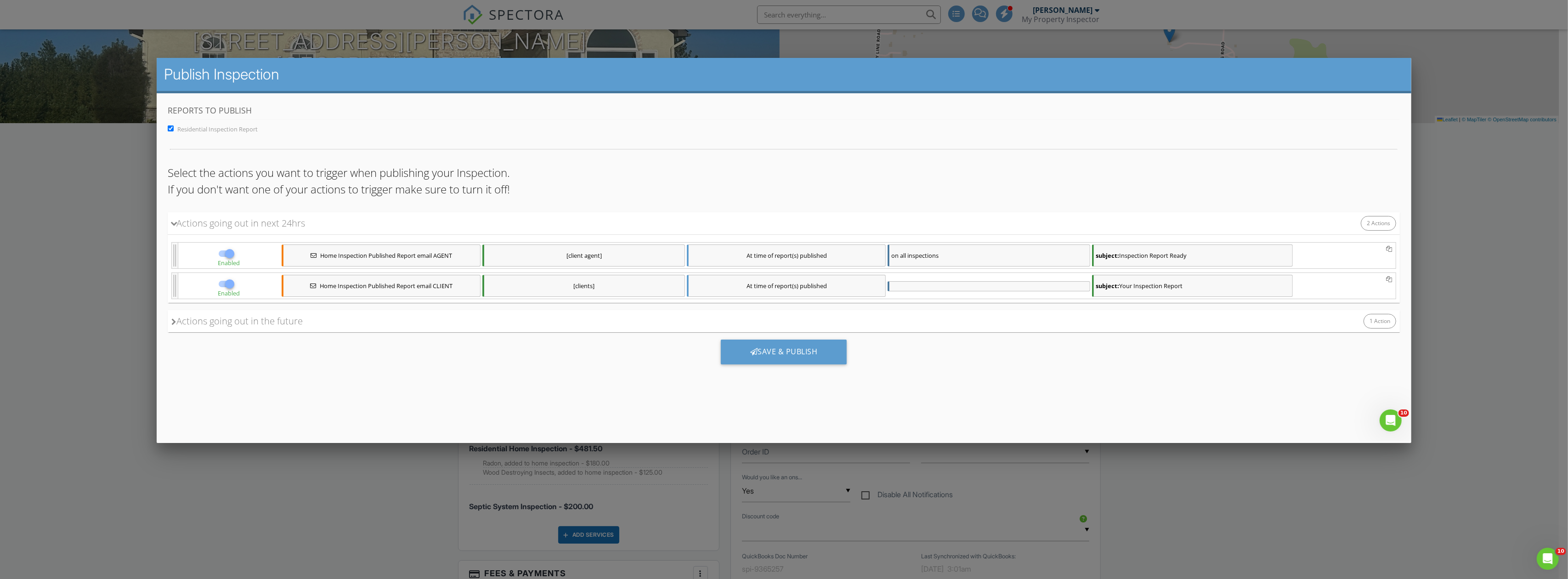
click at [574, 256] on div "[client agent]" at bounding box center [583, 254] width 203 height 22
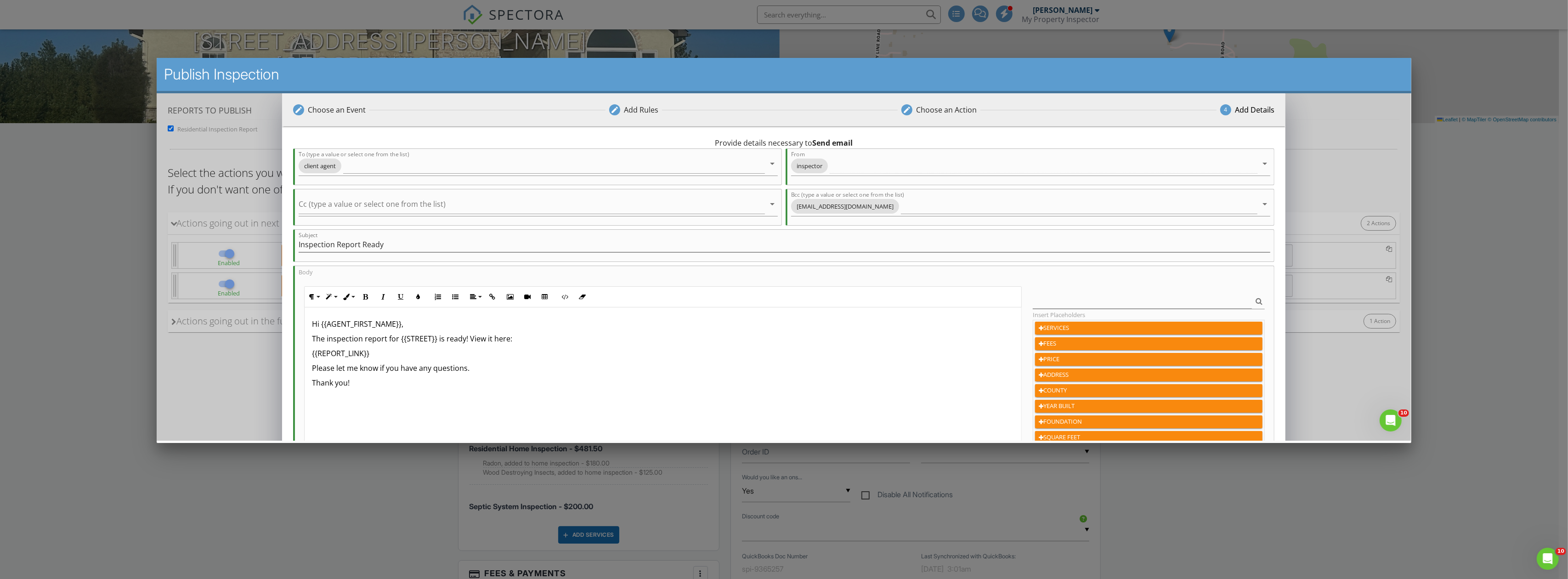
click at [471, 371] on p "Please let me know if you have any questions." at bounding box center [662, 367] width 702 height 11
click at [313, 370] on p "Please let me know if you have any questions." at bounding box center [662, 367] width 702 height 11
drag, startPoint x: 406, startPoint y: 380, endPoint x: 319, endPoint y: 381, distance: 87.0
click at [319, 381] on p "Thank you for the opportunity to support you and your client on this transactio…" at bounding box center [662, 372] width 702 height 22
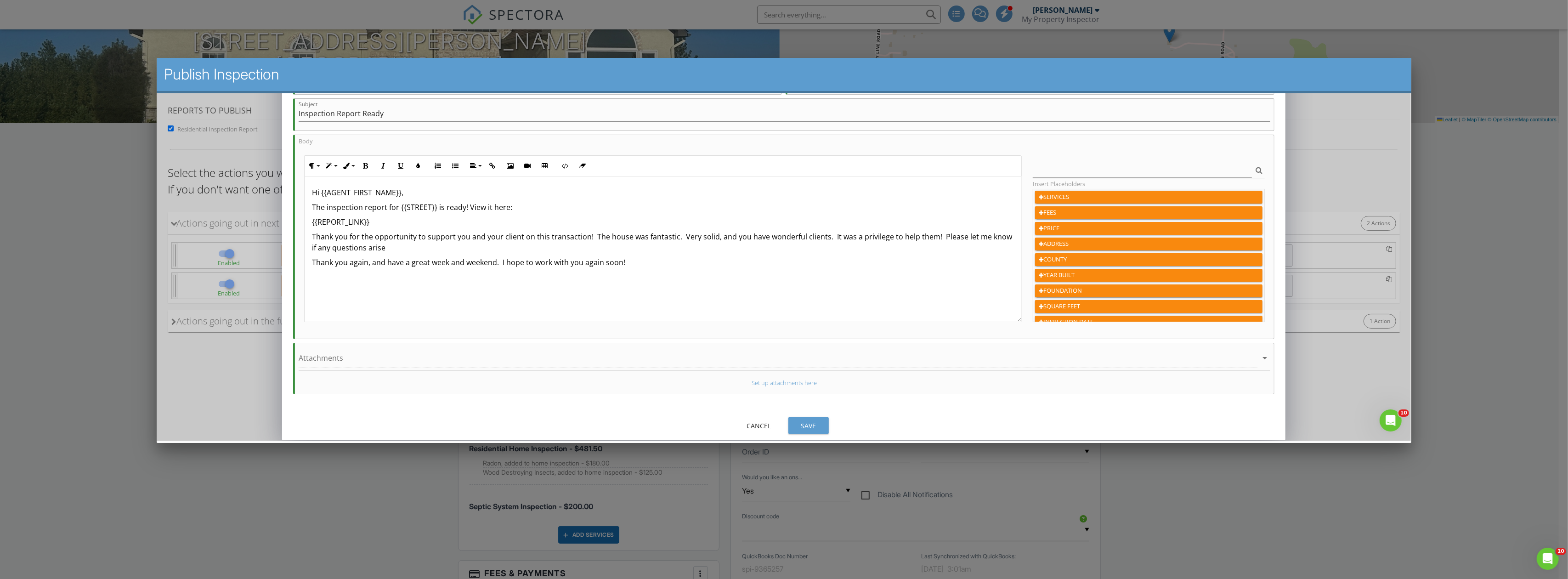
scroll to position [138, 0]
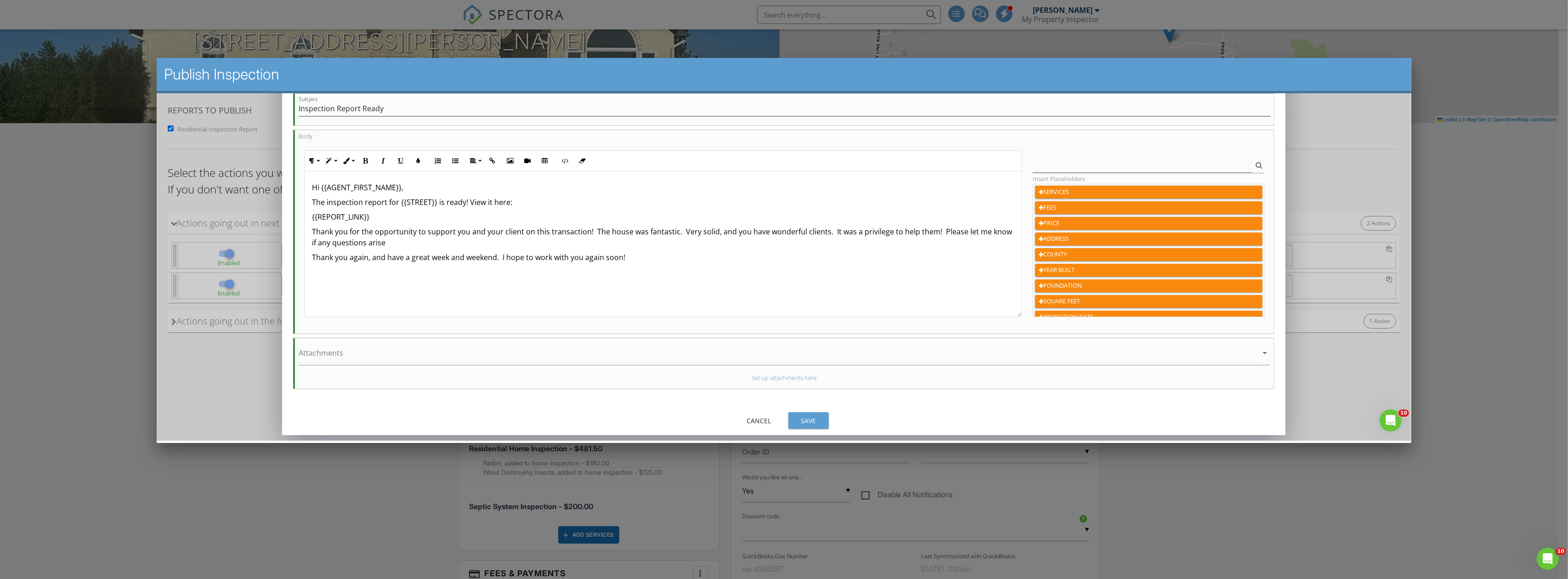
click at [808, 420] on div "Save" at bounding box center [809, 420] width 26 height 10
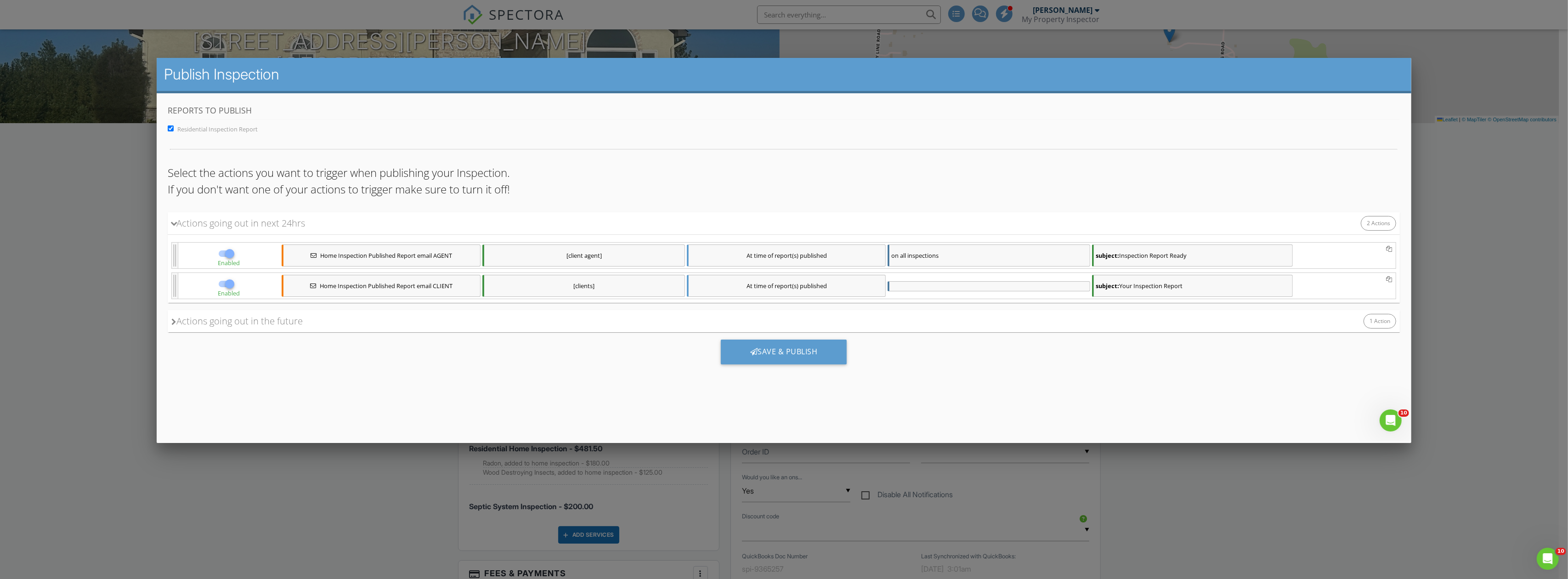
click at [591, 283] on div "[clients]" at bounding box center [583, 285] width 203 height 22
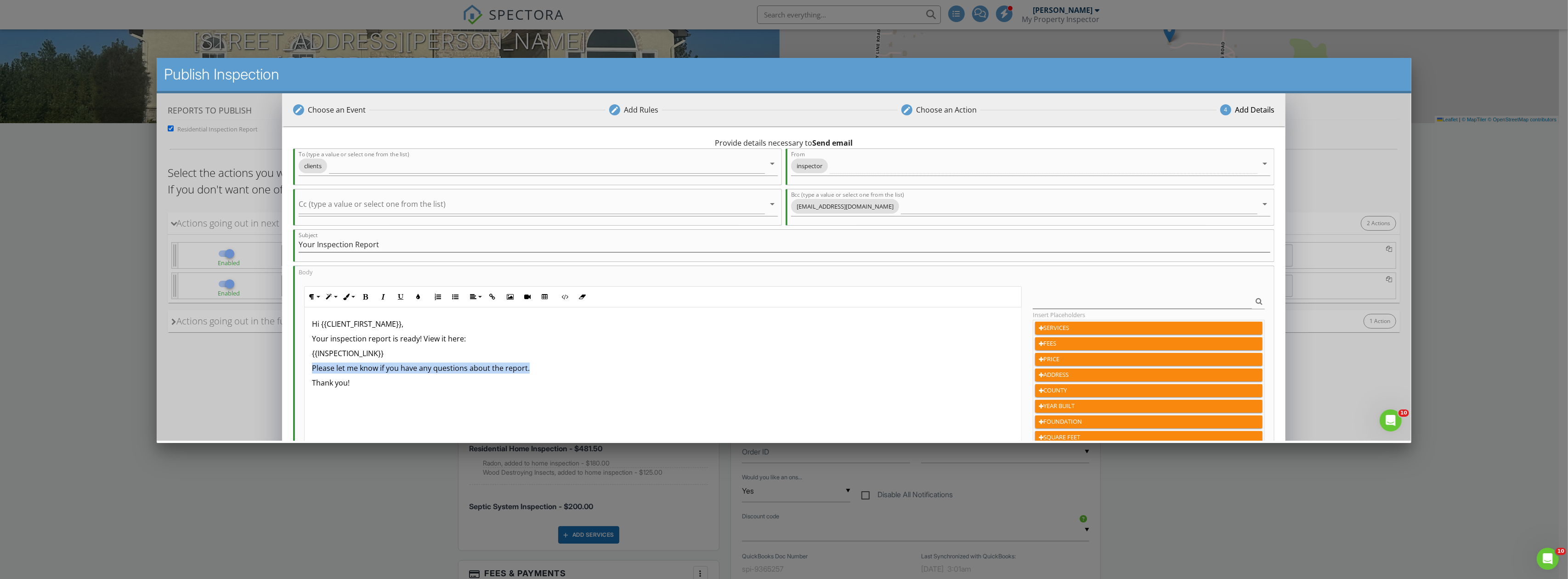
drag, startPoint x: 533, startPoint y: 369, endPoint x: 306, endPoint y: 371, distance: 227.0
click at [306, 371] on div "Hi {{CLIENT_FIRST_NAME}}, Your inspection report is ready! View it here: {{INSP…" at bounding box center [662, 380] width 717 height 145
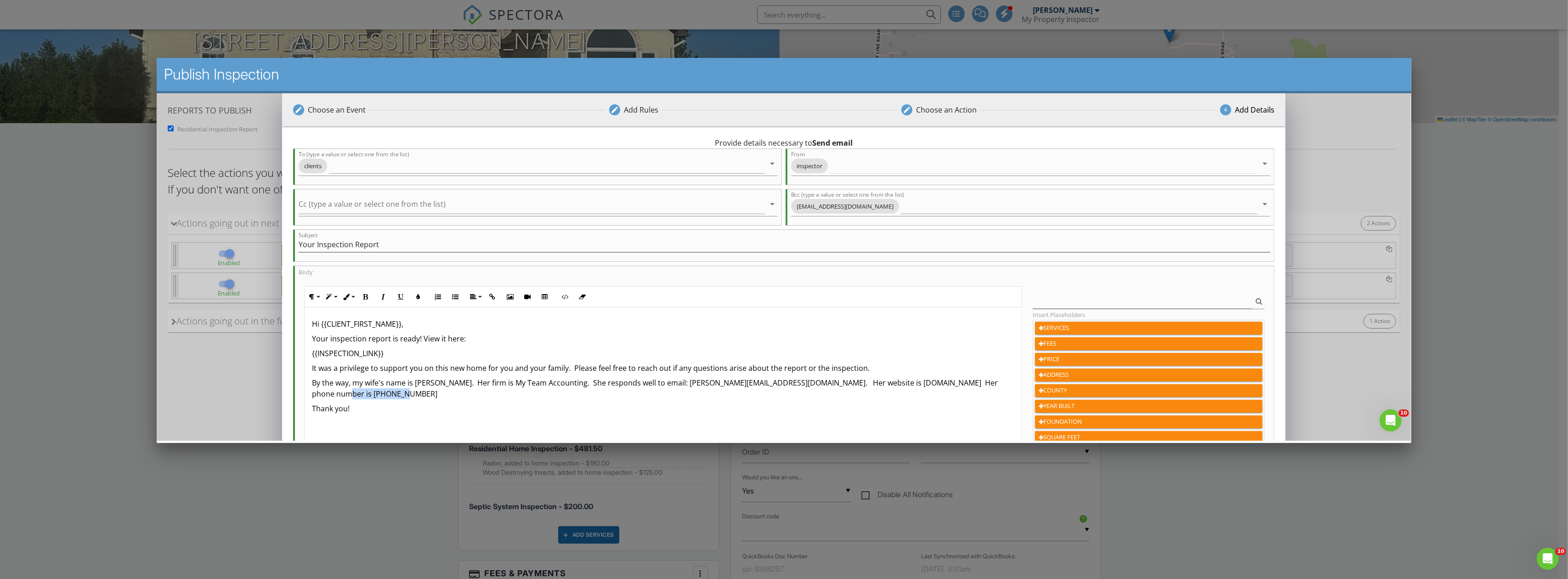
drag, startPoint x: 381, startPoint y: 390, endPoint x: 318, endPoint y: 393, distance: 63.1
click at [318, 393] on p "By the way, my wife's name is Ellen Allen. Her firm is My Team Accounting. She …" at bounding box center [662, 387] width 702 height 22
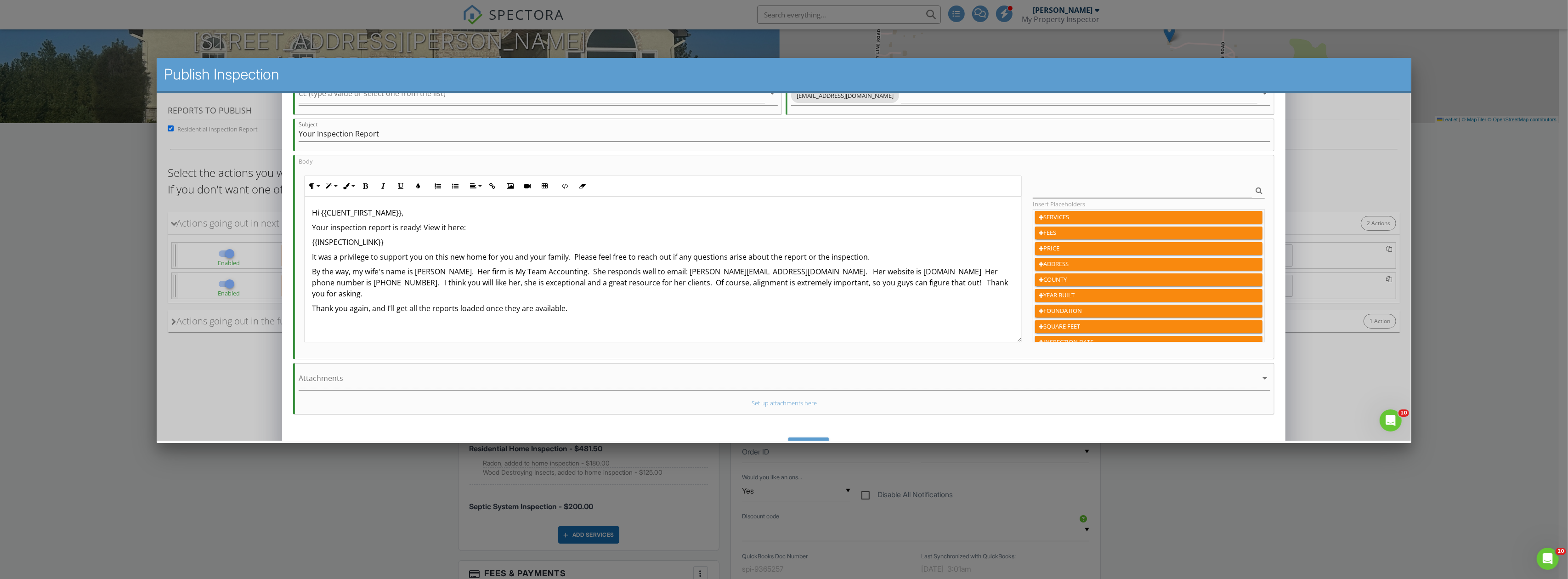
scroll to position [122, 0]
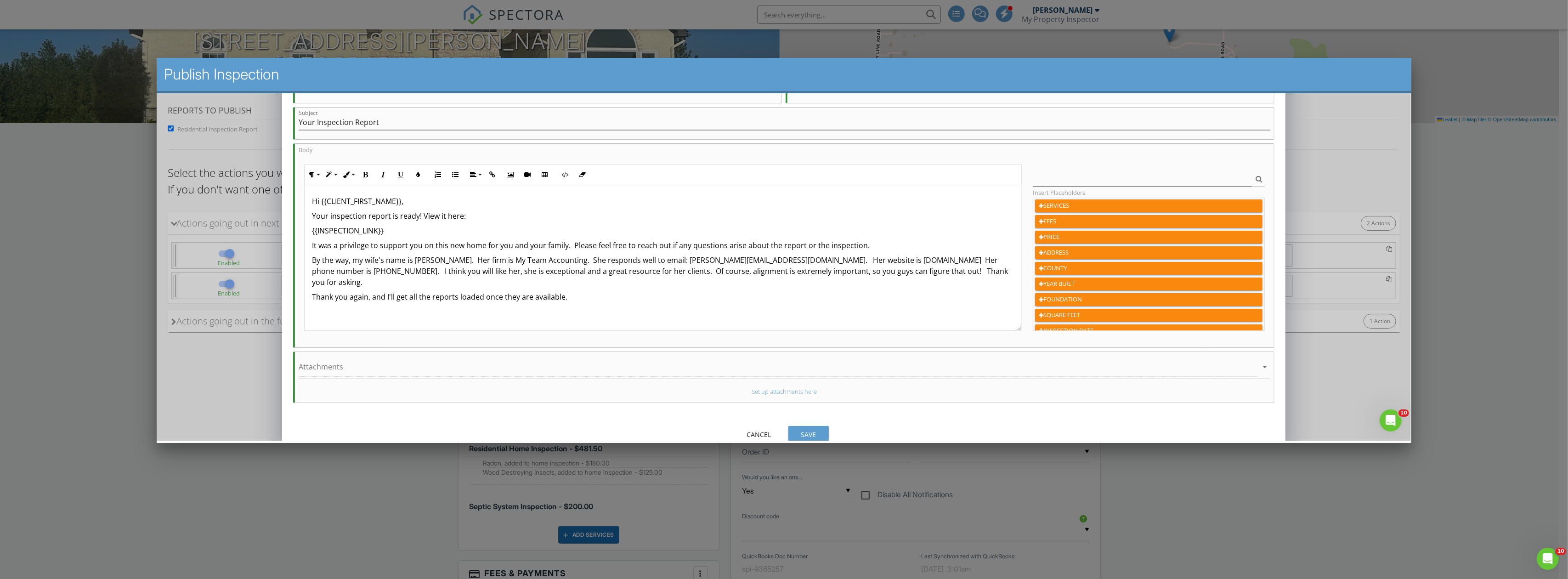
click at [815, 432] on div "Save" at bounding box center [809, 434] width 26 height 10
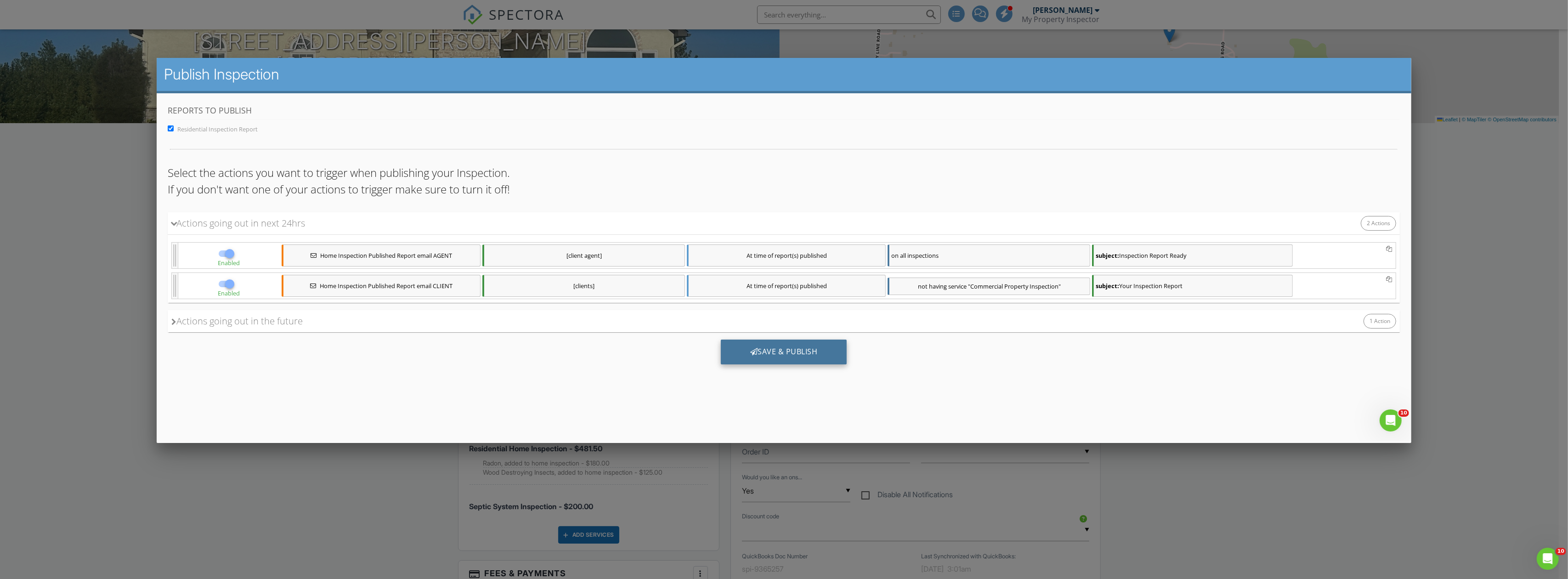
click at [767, 352] on div "Save & Publish" at bounding box center [784, 351] width 126 height 25
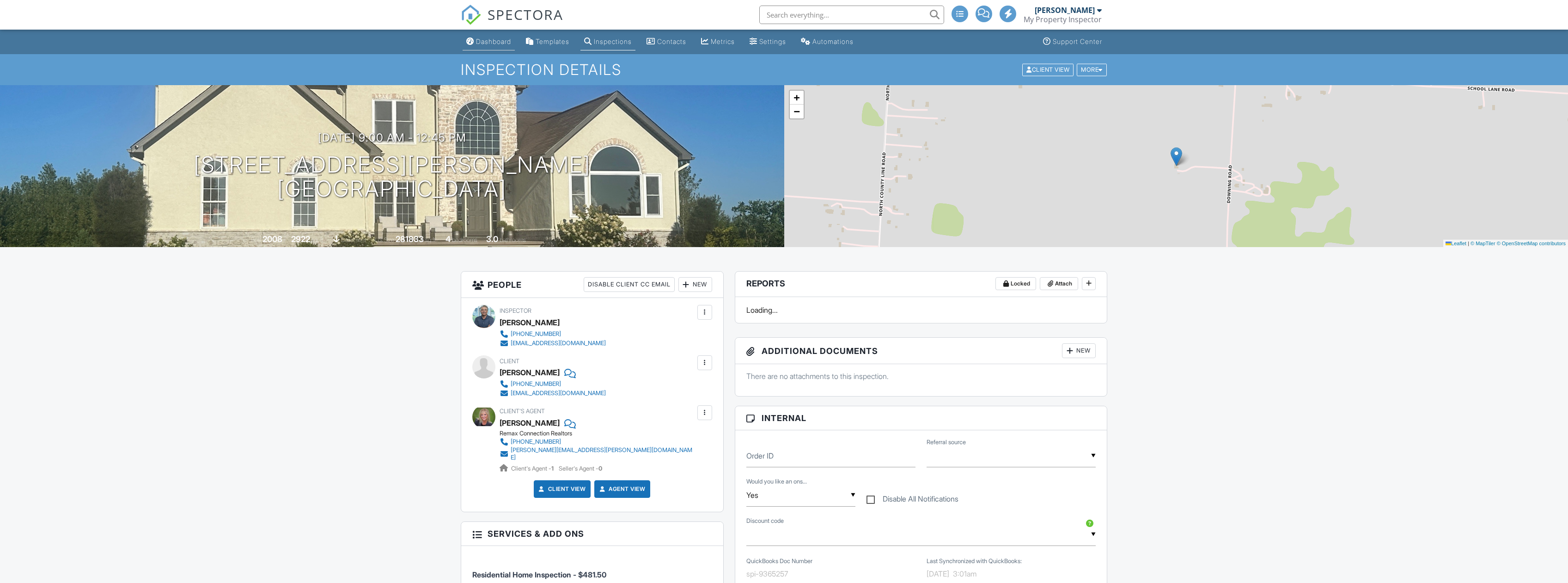
click at [492, 42] on div "Dashboard" at bounding box center [493, 41] width 35 height 8
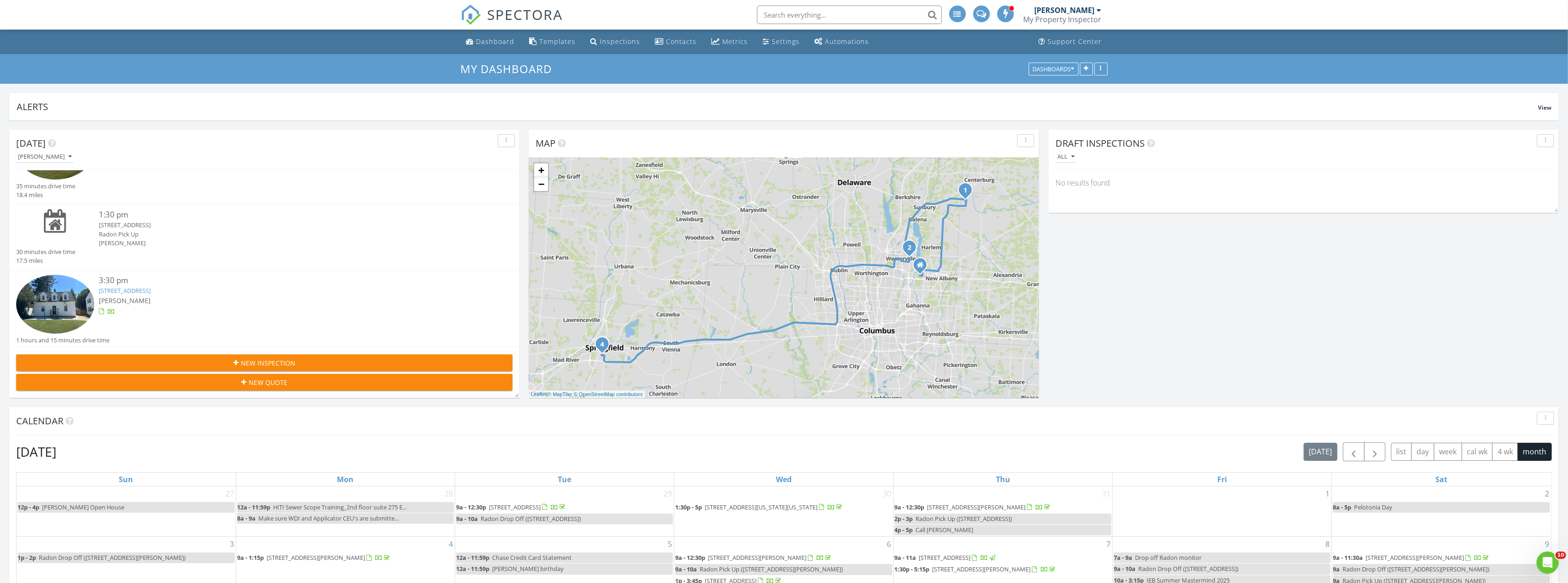
scroll to position [123, 0]
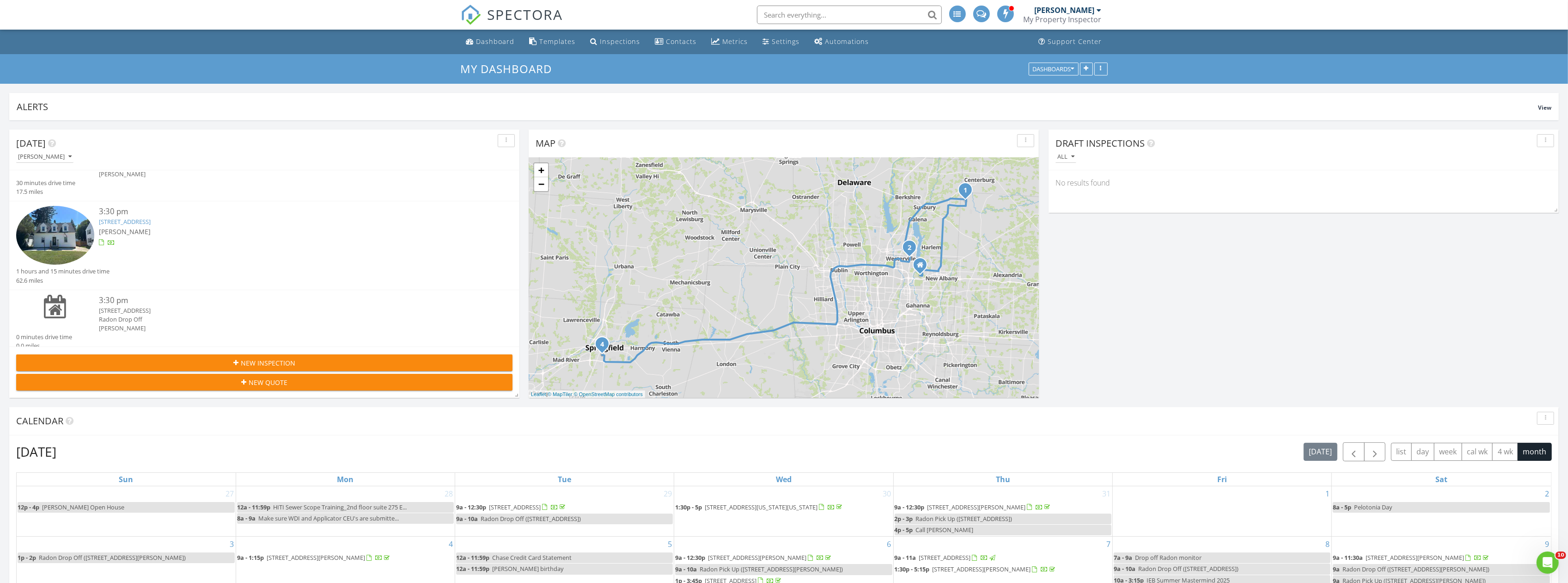
click at [150, 221] on link "[STREET_ADDRESS]" at bounding box center [125, 221] width 52 height 8
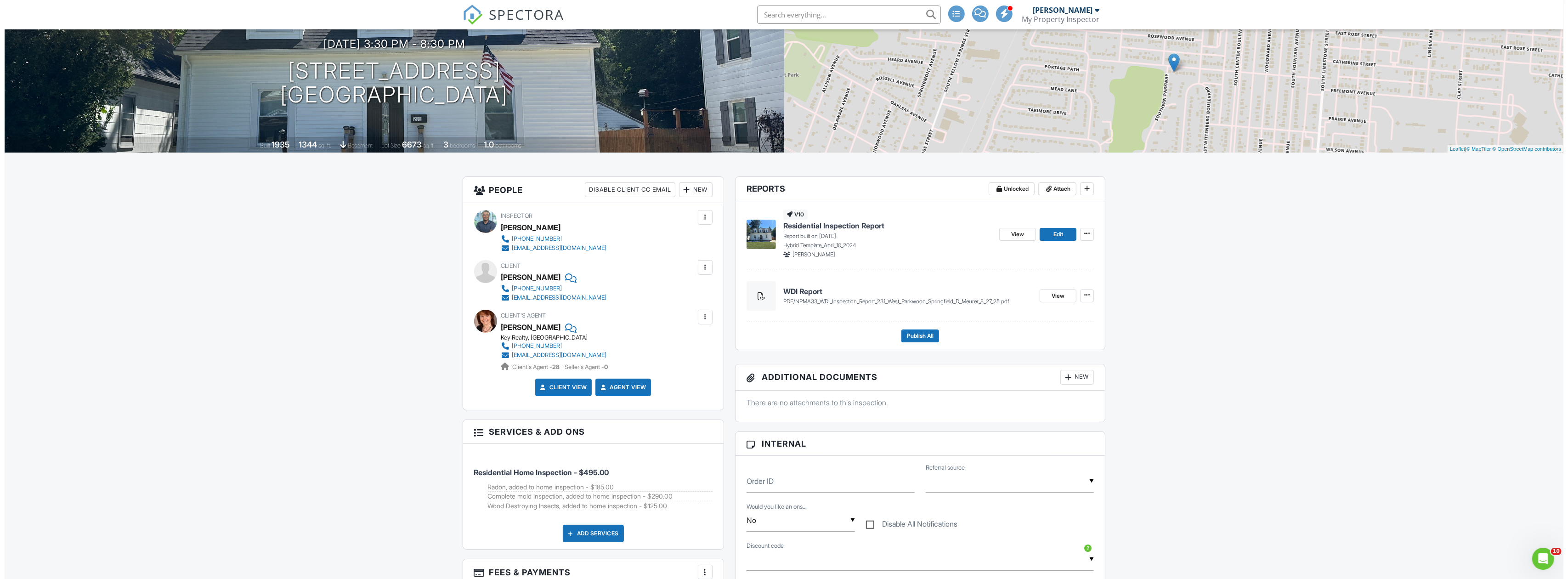
scroll to position [122, 0]
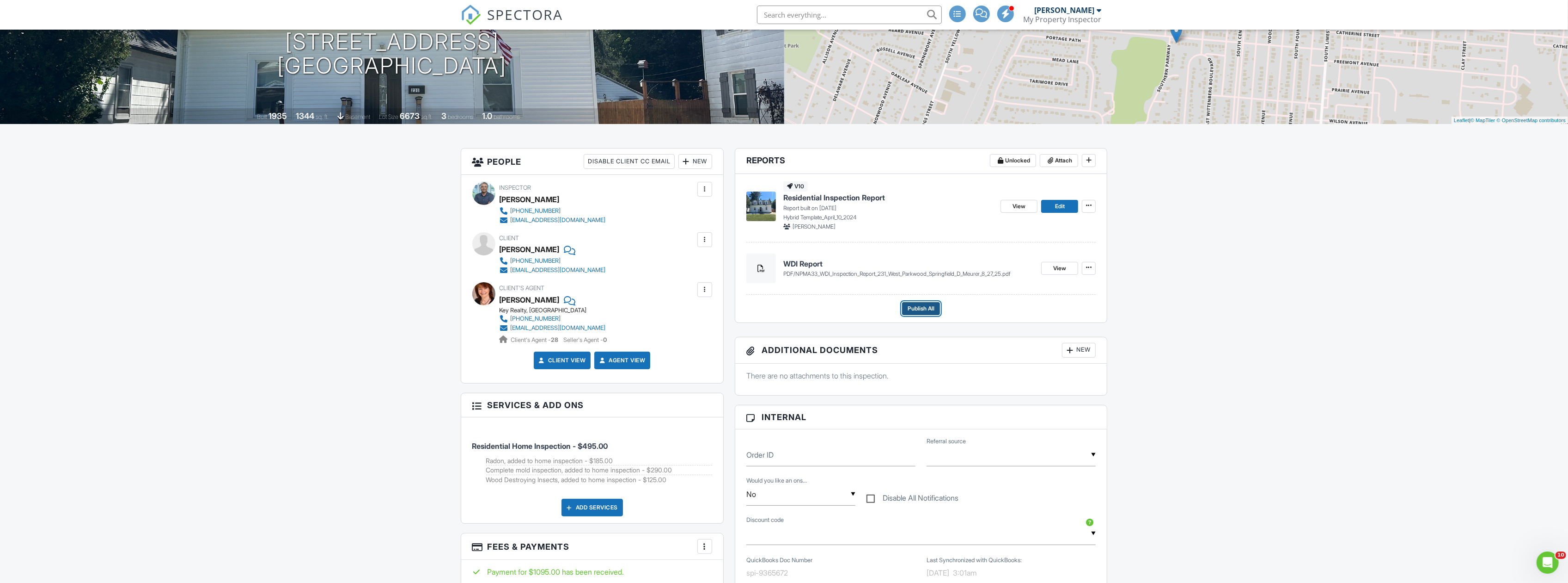
click at [912, 309] on span "Publish All" at bounding box center [920, 308] width 27 height 9
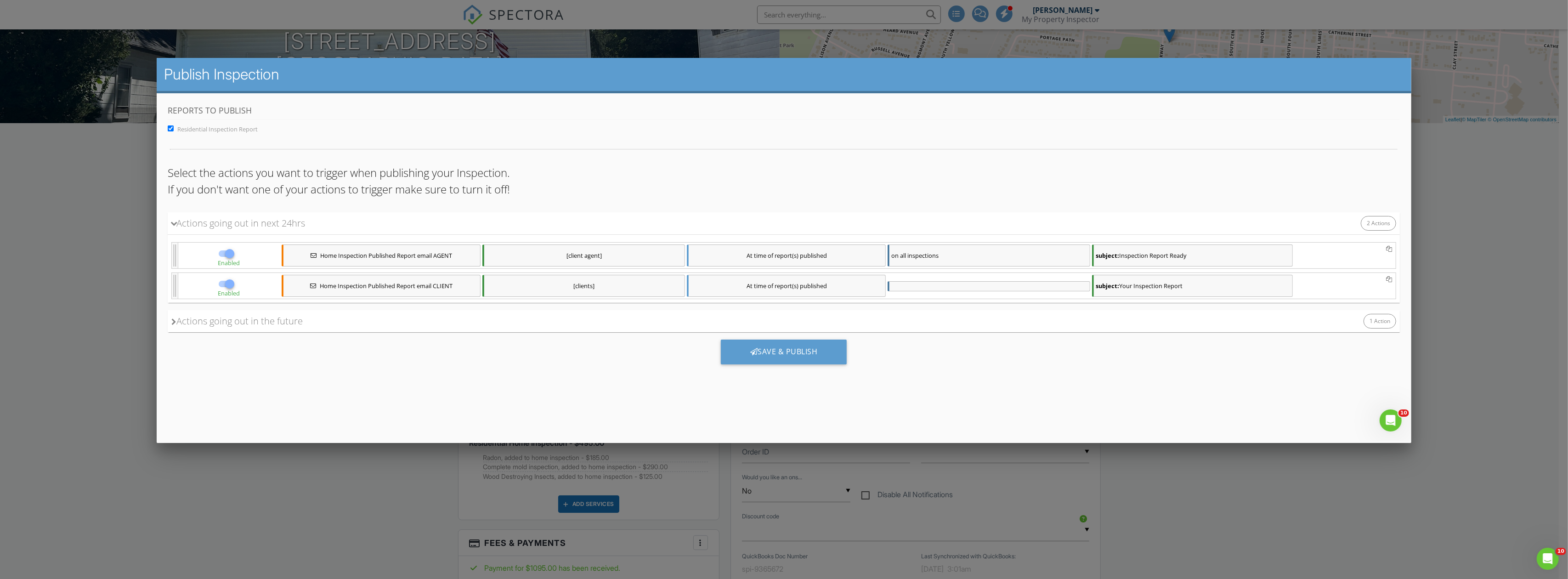
scroll to position [0, 0]
click at [574, 257] on div "[client agent]" at bounding box center [583, 254] width 203 height 22
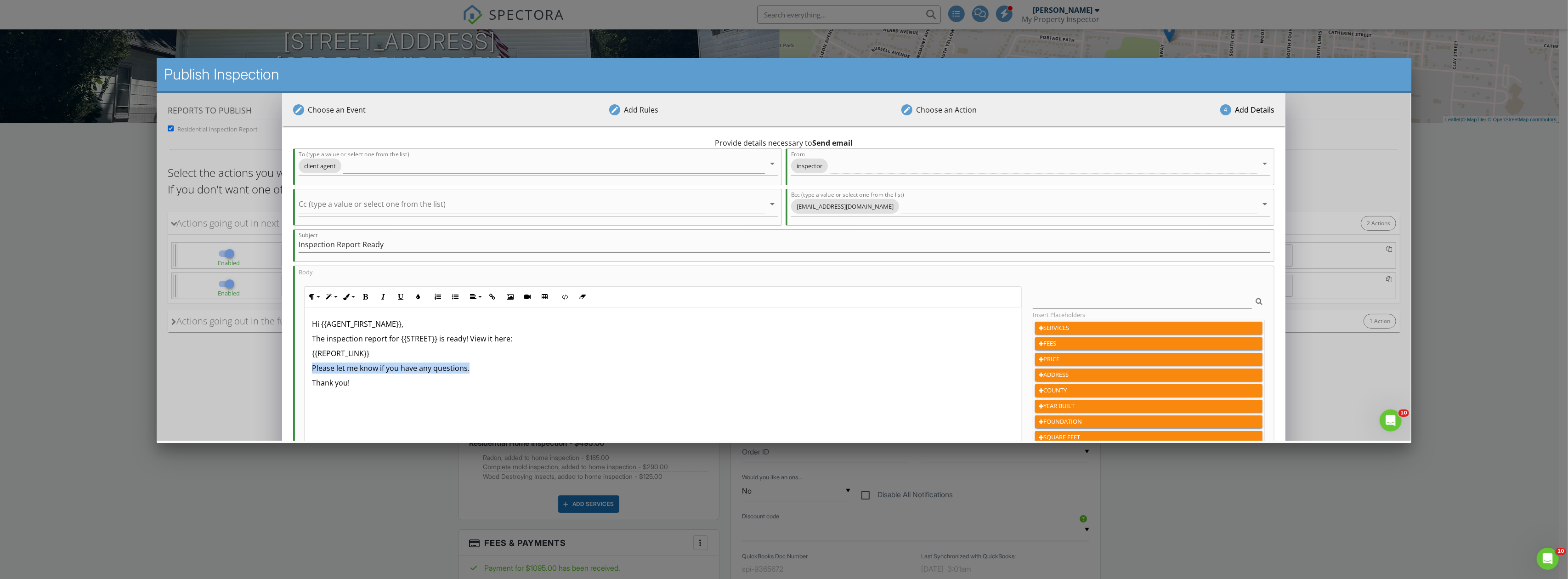
drag, startPoint x: 471, startPoint y: 370, endPoint x: 313, endPoint y: 370, distance: 158.0
click at [313, 370] on p "Please let me know if you have any questions." at bounding box center [662, 367] width 702 height 11
click at [857, 371] on p "A pretty good home. Biggest item was the basement ceiling was riddled with fung…" at bounding box center [662, 367] width 702 height 11
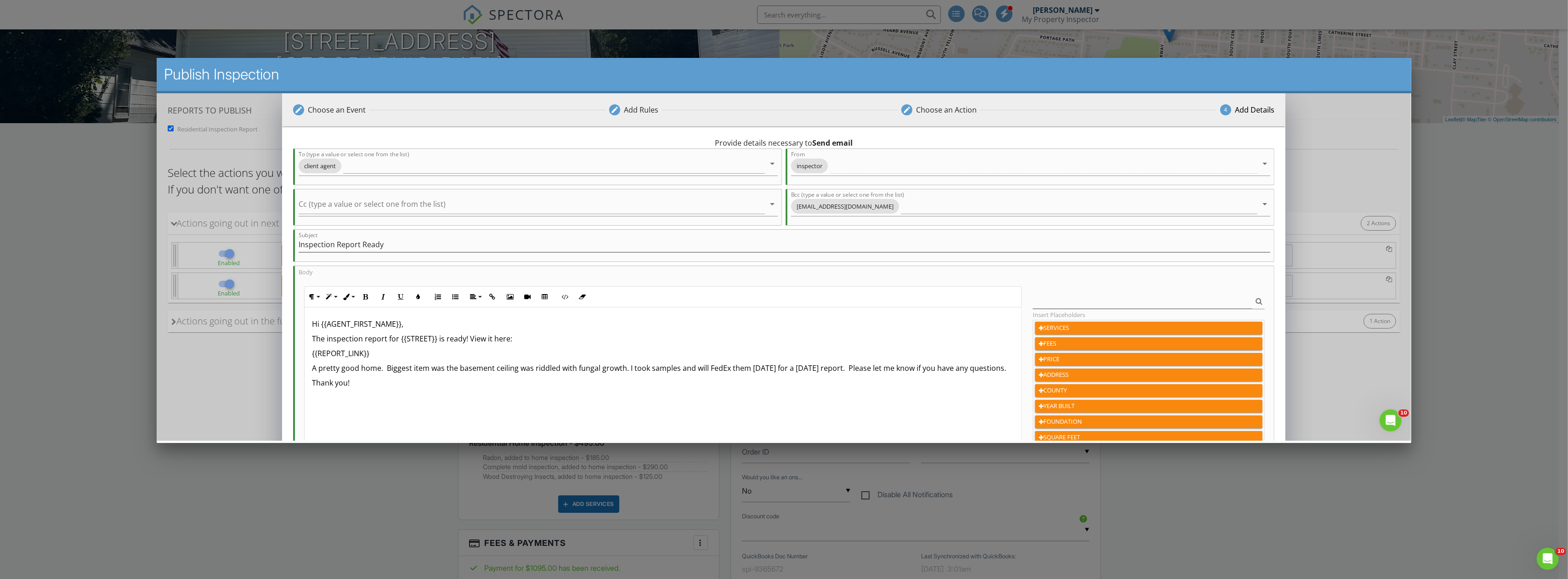
click at [348, 388] on p "Thank you!" at bounding box center [662, 382] width 702 height 11
click at [592, 388] on p "Thank you again for the opportunity to support you and your client. Have a grea…" at bounding box center [662, 382] width 702 height 11
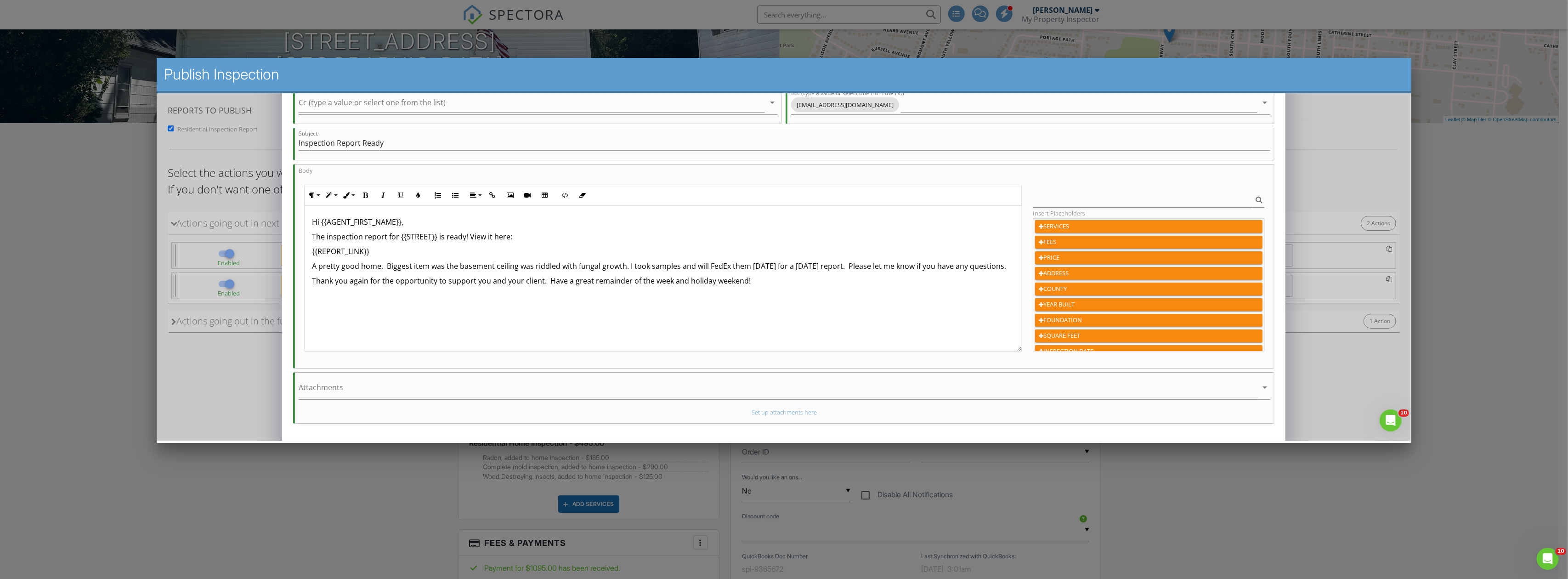
scroll to position [138, 0]
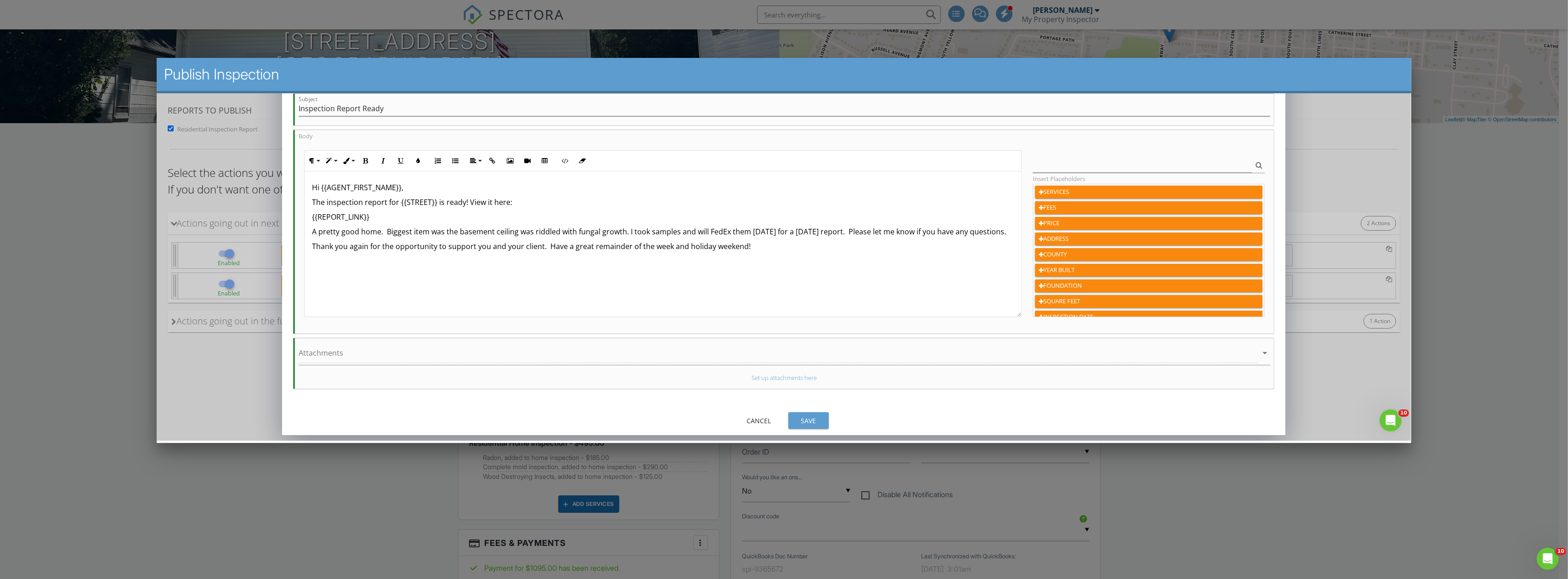
click at [808, 420] on div "Save" at bounding box center [809, 420] width 26 height 10
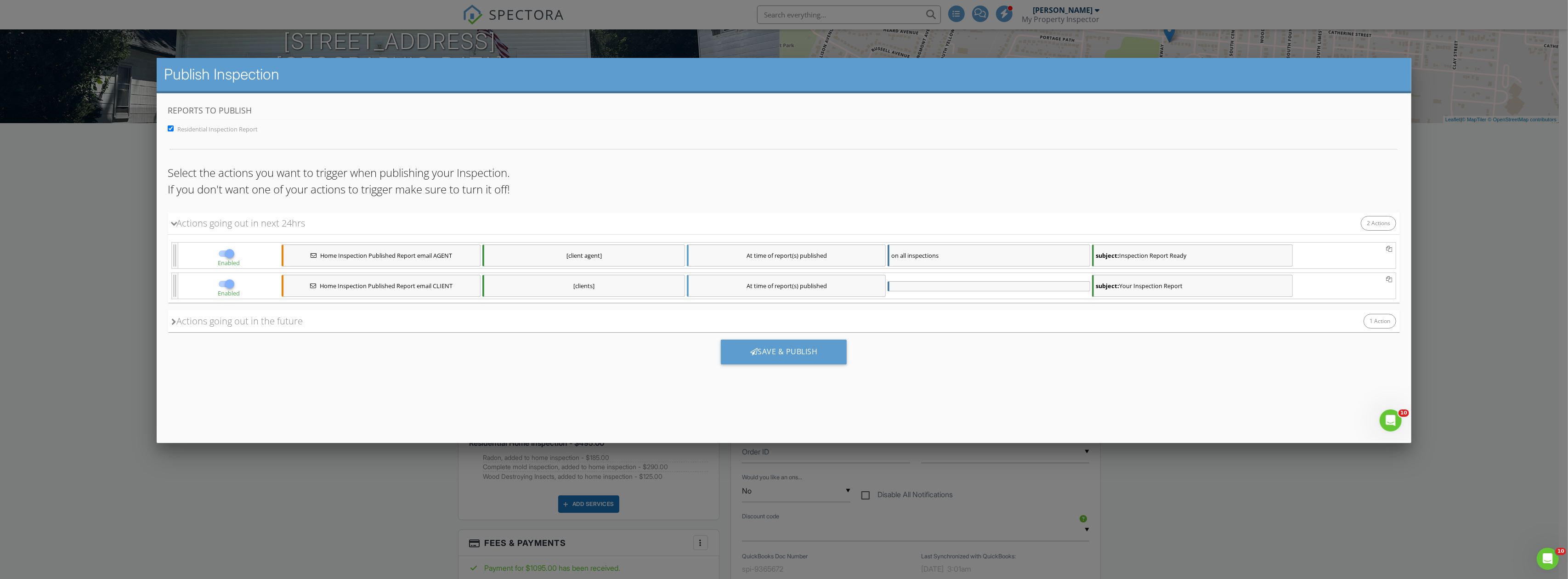
click at [583, 283] on div "[clients]" at bounding box center [583, 285] width 203 height 22
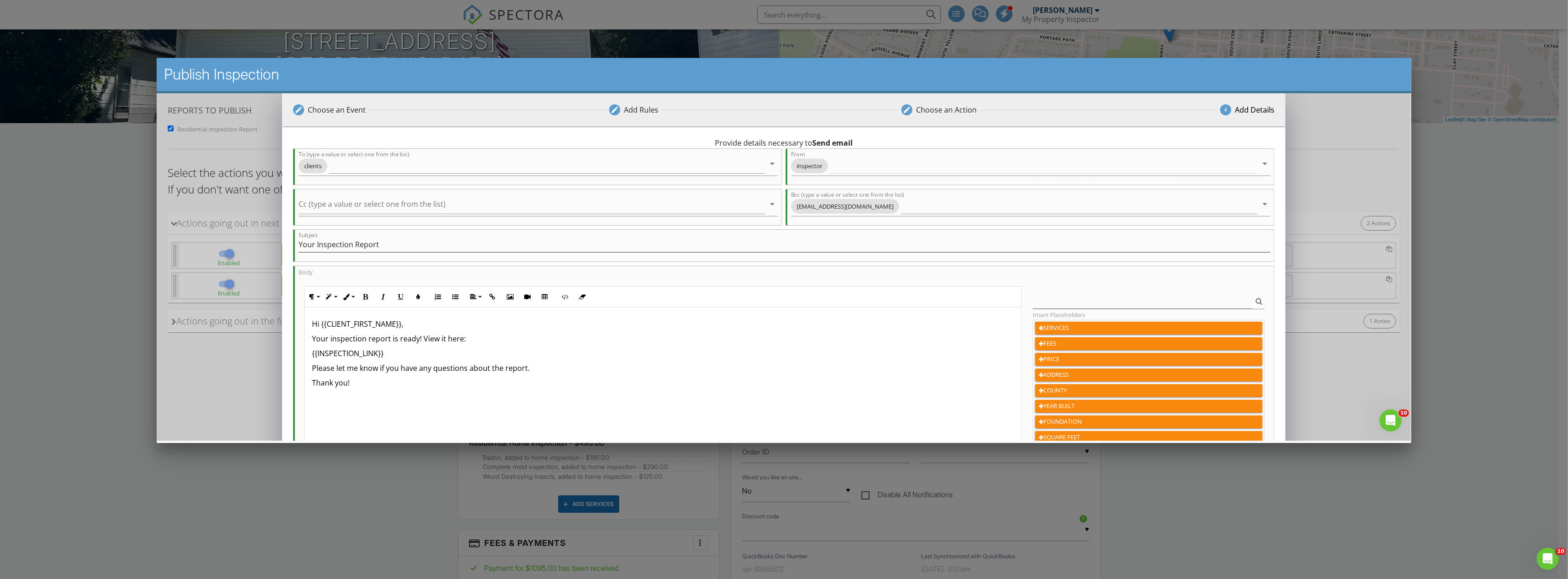
click at [312, 370] on p "Please let me know if you have any questions about the report." at bounding box center [662, 367] width 702 height 11
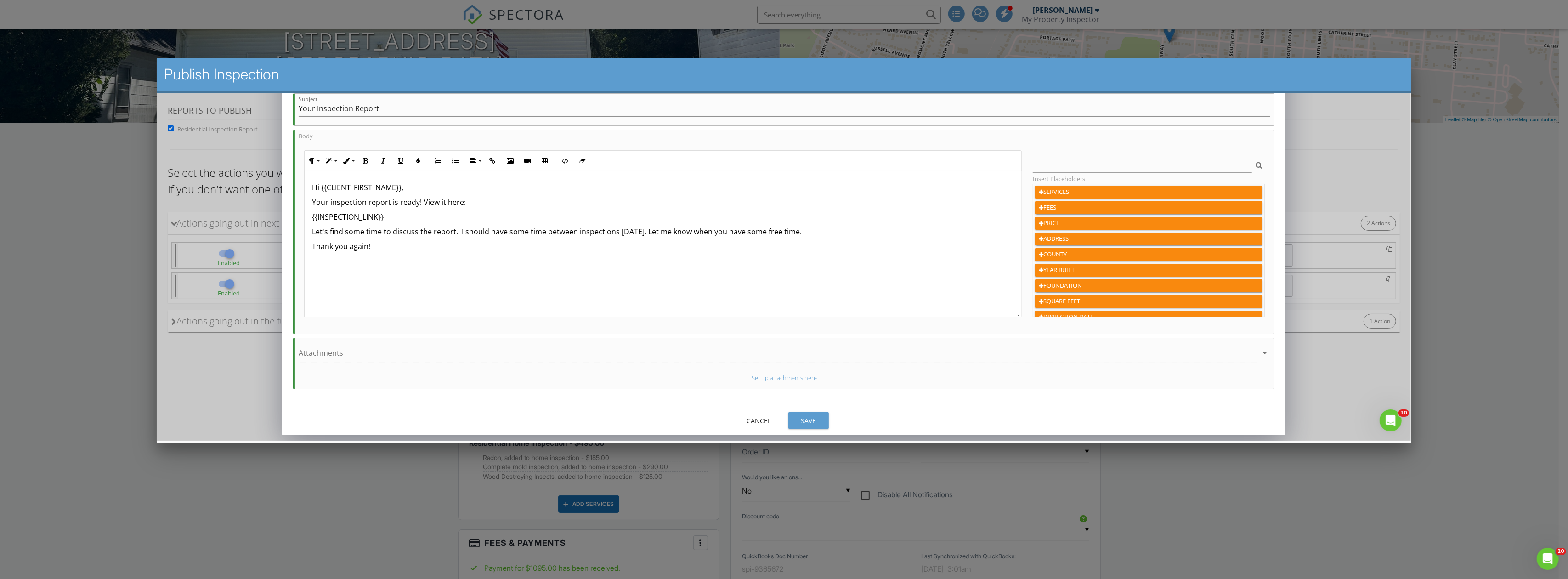
click at [810, 417] on div "Save" at bounding box center [809, 420] width 26 height 10
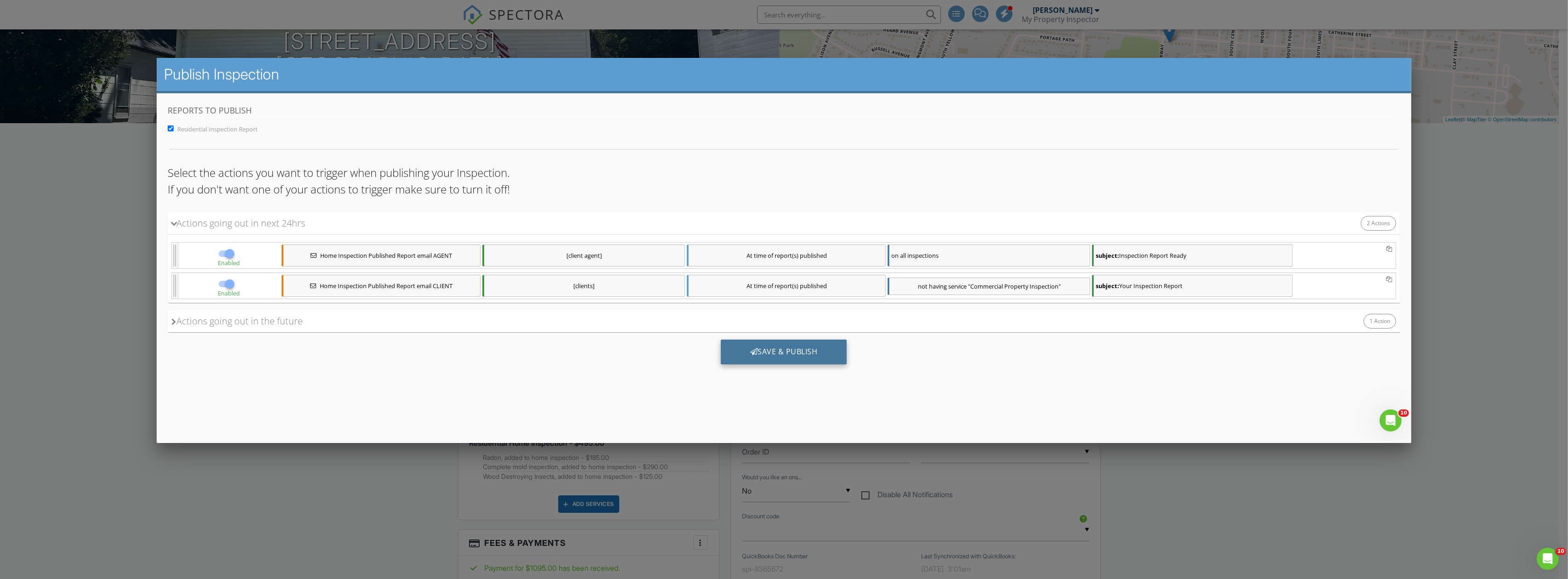
click at [763, 348] on div "Save & Publish" at bounding box center [784, 351] width 126 height 25
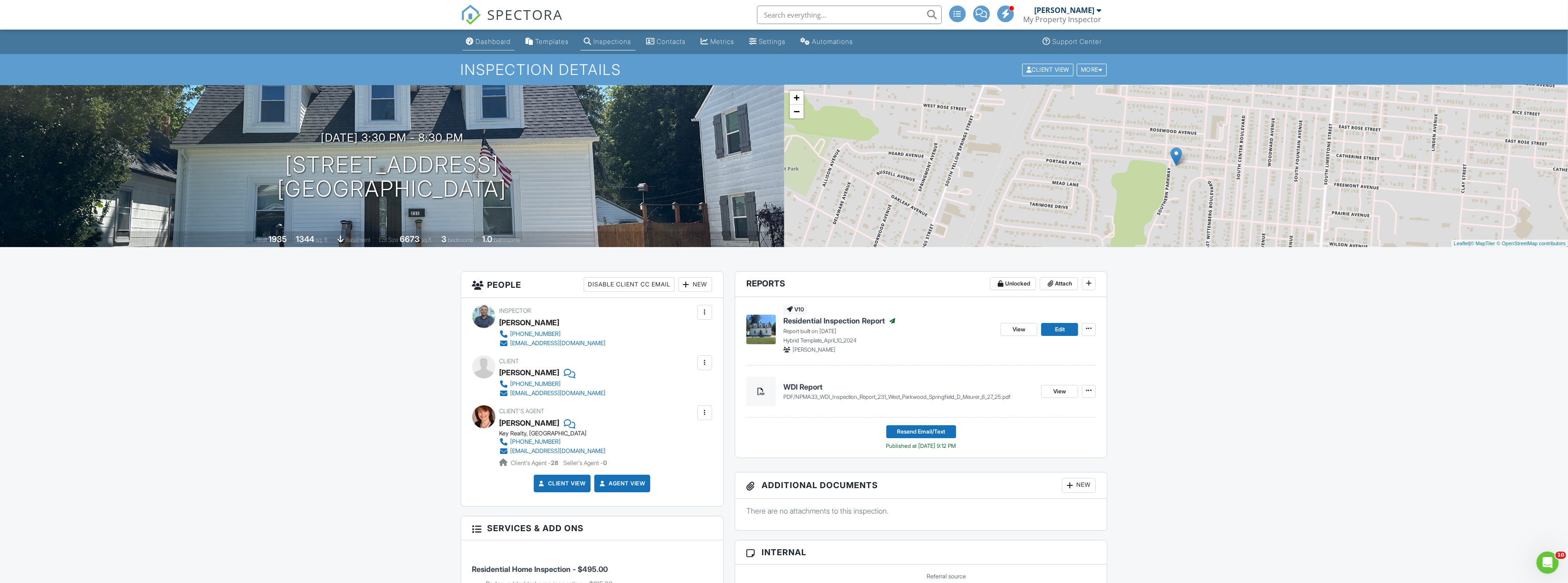
click at [484, 45] on div "Dashboard" at bounding box center [493, 41] width 35 height 8
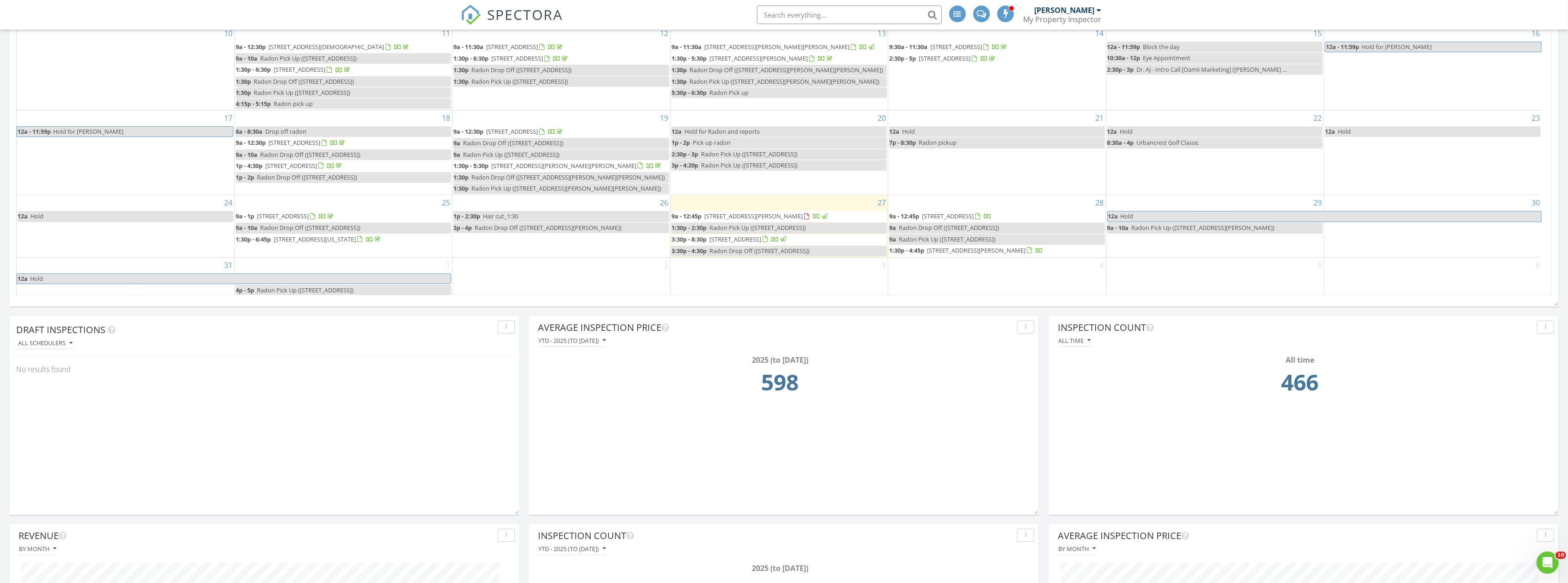
scroll to position [555, 0]
